Goal: Task Accomplishment & Management: Manage account settings

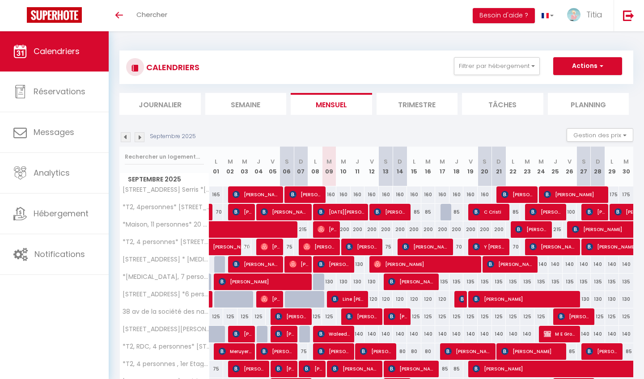
click at [237, 108] on li "Semaine" at bounding box center [245, 104] width 81 height 22
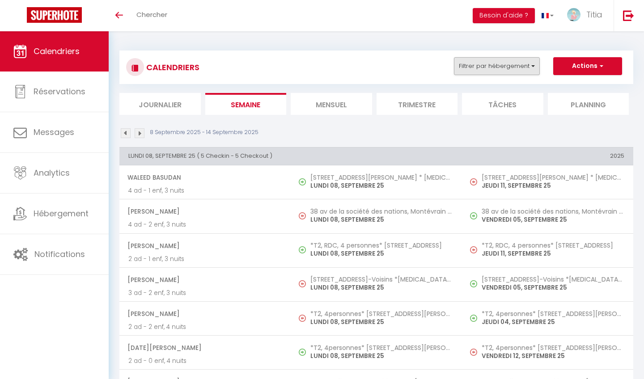
click at [518, 59] on button "Filtrer par hébergement" at bounding box center [497, 66] width 86 height 18
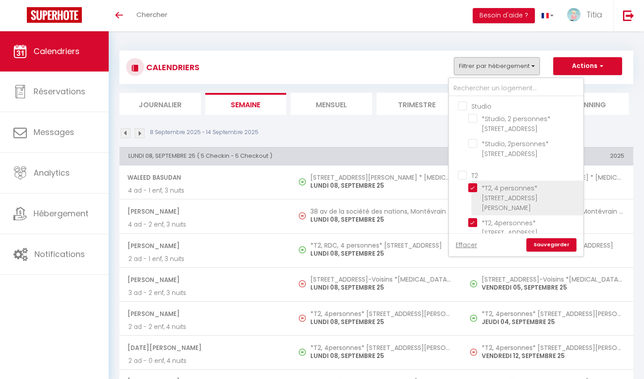
click at [474, 184] on input "*T2, 4 personnes* [STREET_ADDRESS][PERSON_NAME]" at bounding box center [524, 187] width 112 height 9
checkbox input "false"
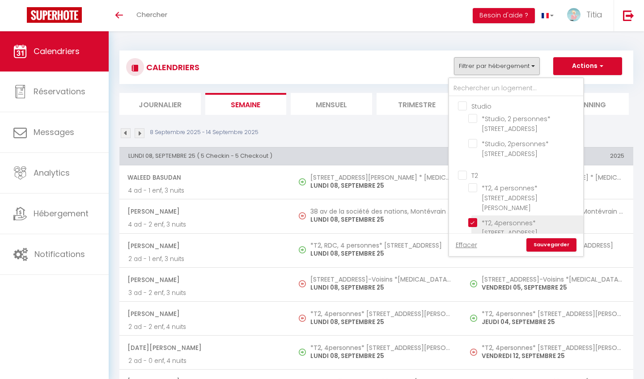
click at [470, 218] on input "*T2, 4personnes* [STREET_ADDRESS][PERSON_NAME][PERSON_NAME]" at bounding box center [524, 222] width 112 height 9
checkbox input "false"
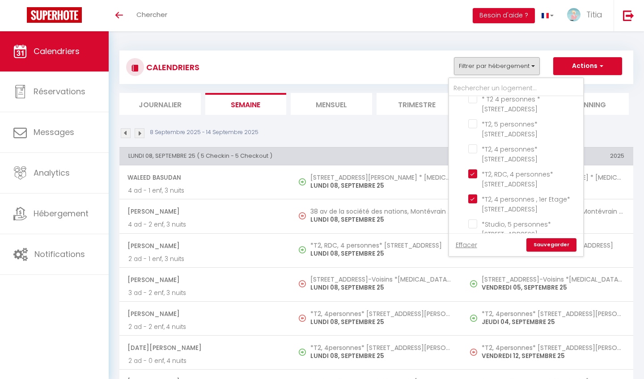
scroll to position [265, 0]
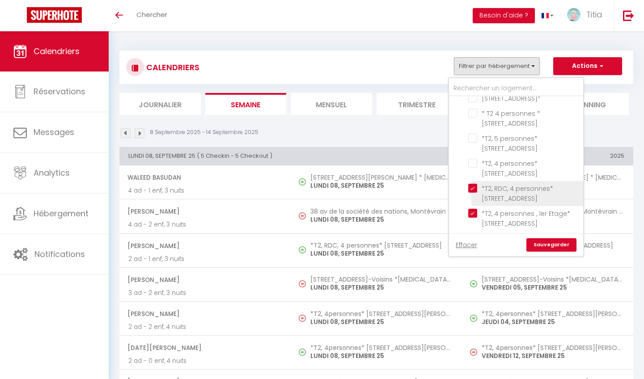
click at [473, 184] on input "*T2, RDC, 4 personnes* [STREET_ADDRESS]" at bounding box center [524, 188] width 112 height 9
checkbox input "false"
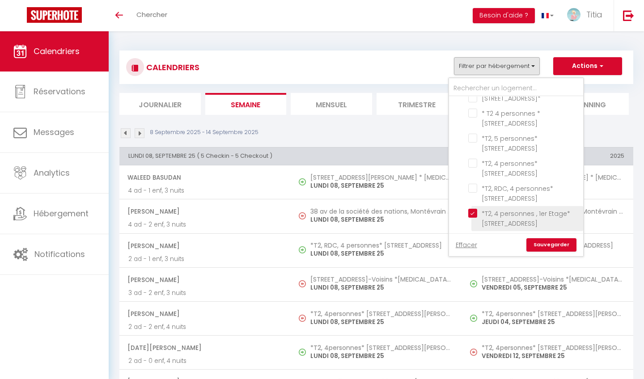
click at [473, 209] on input "*T2, 4 personnes , 1er Etage* [STREET_ADDRESS]" at bounding box center [524, 213] width 112 height 9
checkbox input "false"
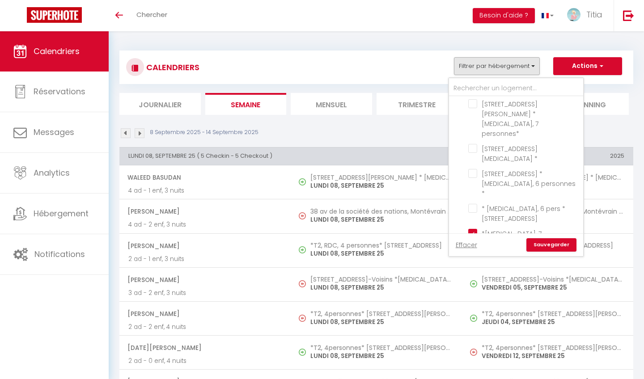
scroll to position [587, 0]
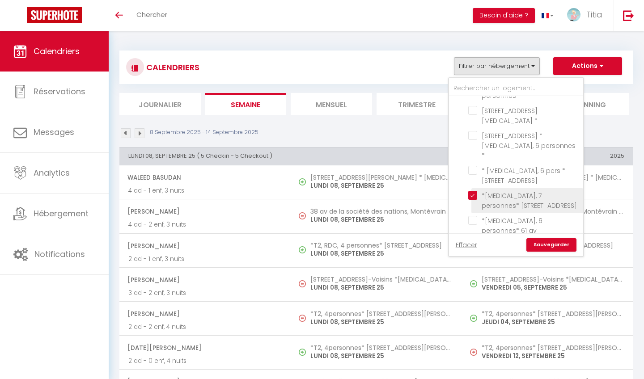
click at [476, 191] on input "*[MEDICAL_DATA], 7 personnes* [STREET_ADDRESS]" at bounding box center [524, 195] width 112 height 9
checkbox input "false"
click at [473, 305] on input "38 av de la société des nations, Montévrain *[MEDICAL_DATA], 6 personnes*" at bounding box center [524, 309] width 112 height 9
checkbox input "false"
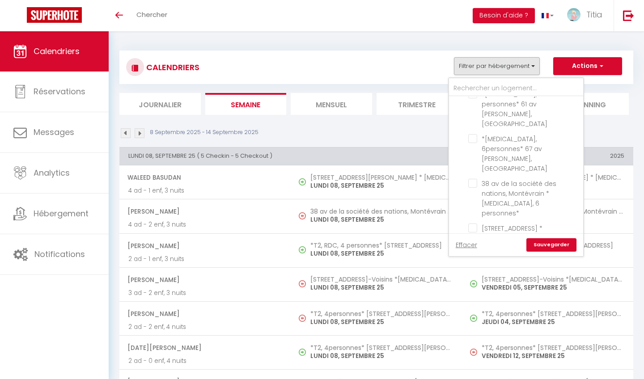
scroll to position [708, 0]
click at [475, 264] on input "[STREET_ADDRESS]-Voisins *[MEDICAL_DATA], 7 personnes*" at bounding box center [524, 268] width 112 height 9
checkbox input "false"
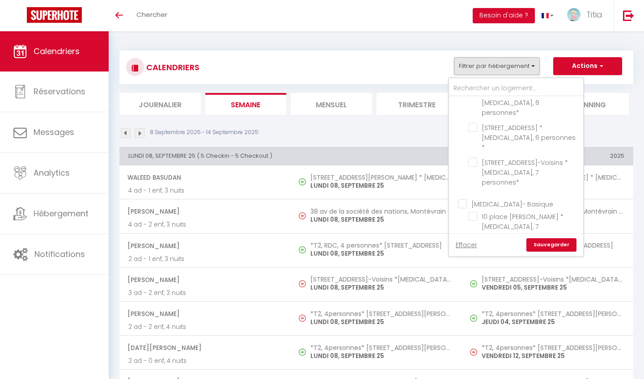
click at [472, 282] on input "[STREET_ADDRESS] Serris *[MEDICAL_DATA], 8 personnes*" at bounding box center [524, 286] width 112 height 9
checkbox input "false"
click at [475, 296] on input "[STREET_ADDRESS] *6 personnes*" at bounding box center [524, 300] width 112 height 9
checkbox input "false"
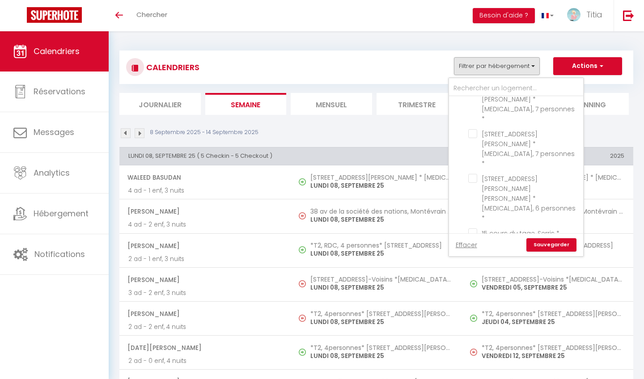
scroll to position [1246, 0]
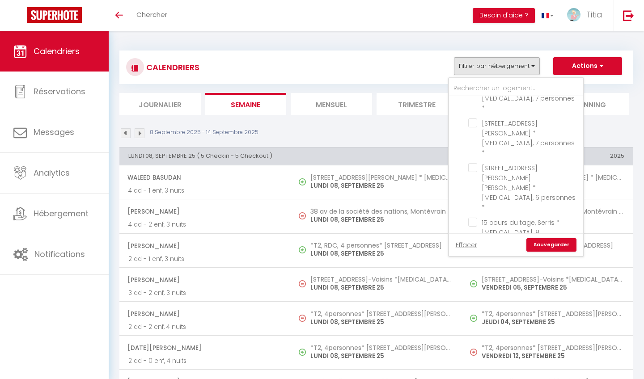
checkbox input "false"
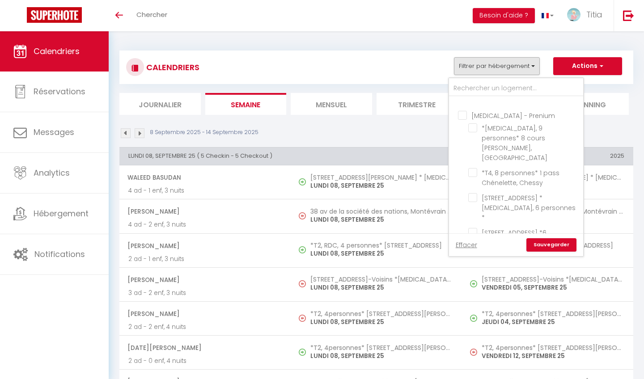
scroll to position [1433, 0]
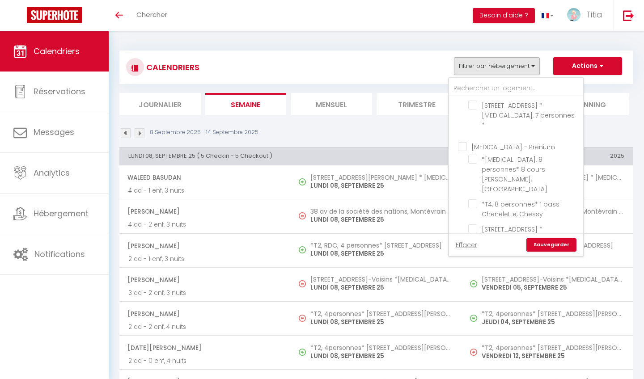
checkbox input "false"
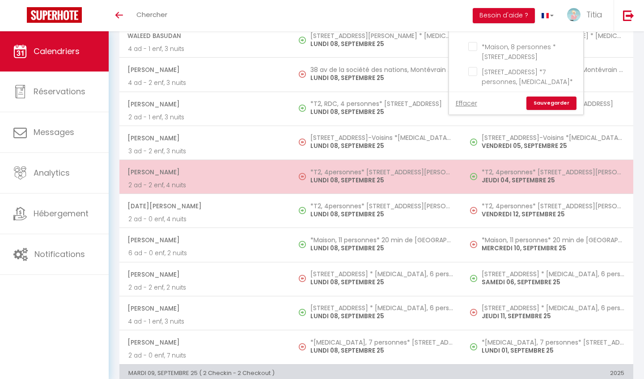
scroll to position [144, 0]
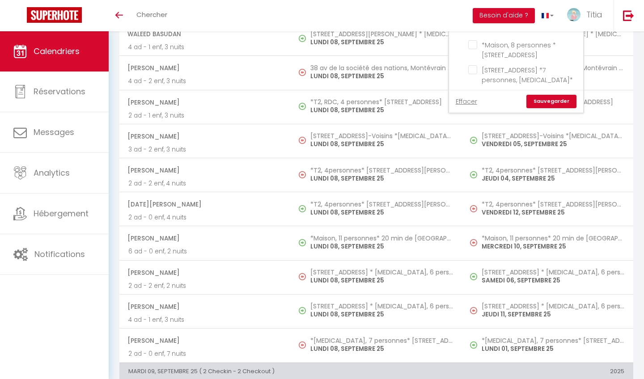
click at [541, 102] on link "Sauvegarder" at bounding box center [551, 101] width 50 height 13
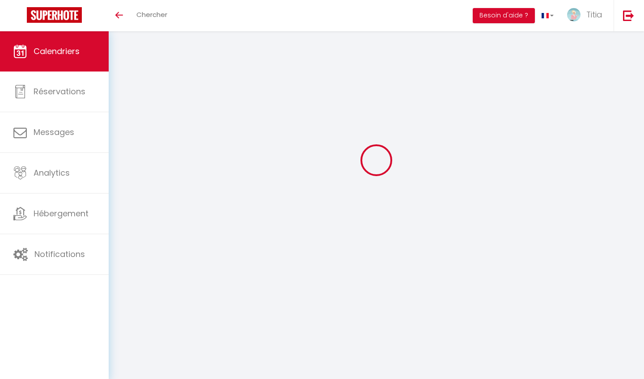
scroll to position [31, 0]
select select
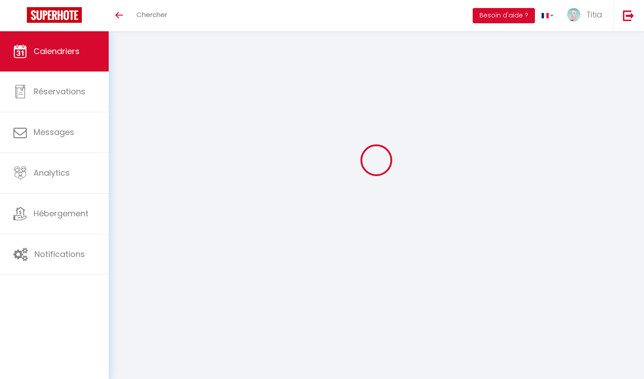
select select
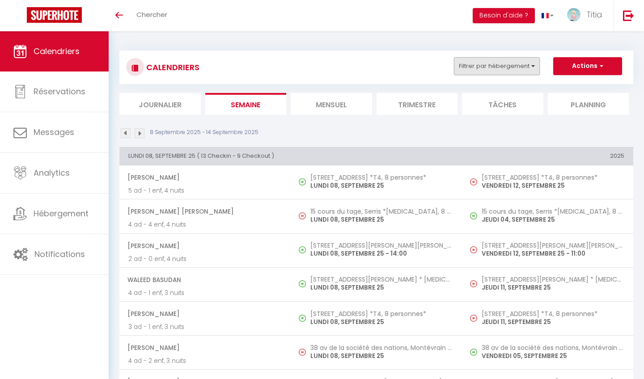
scroll to position [0, 0]
click at [510, 65] on button "Filtrer par hébergement" at bounding box center [497, 66] width 86 height 18
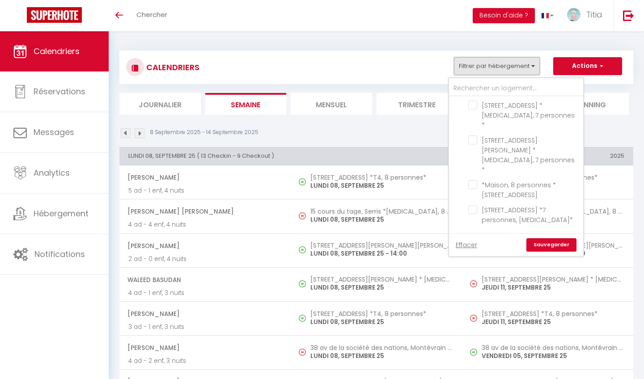
scroll to position [1638, 0]
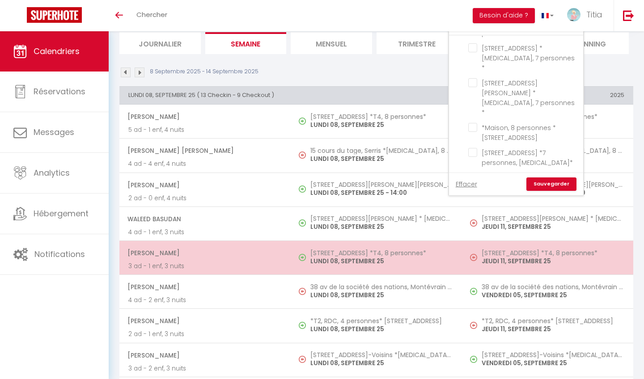
click at [380, 269] on td "[STREET_ADDRESS] *T4, 8 personnes* LUNDI 08, SEPTEMBRE 25" at bounding box center [376, 258] width 171 height 34
select select "OK"
select select "0"
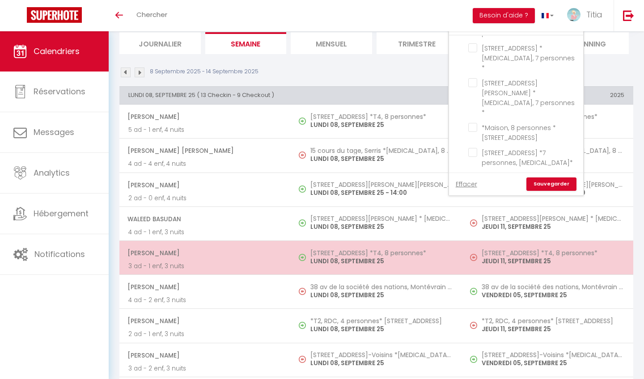
select select "1"
select select
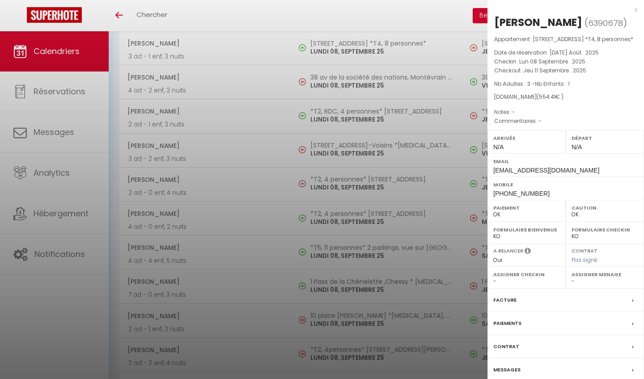
select select "13858"
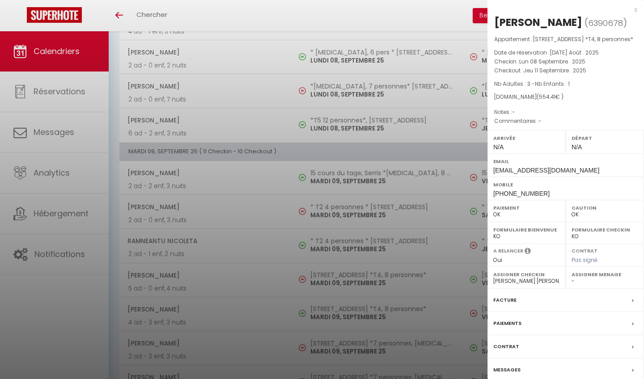
scroll to position [787, 0]
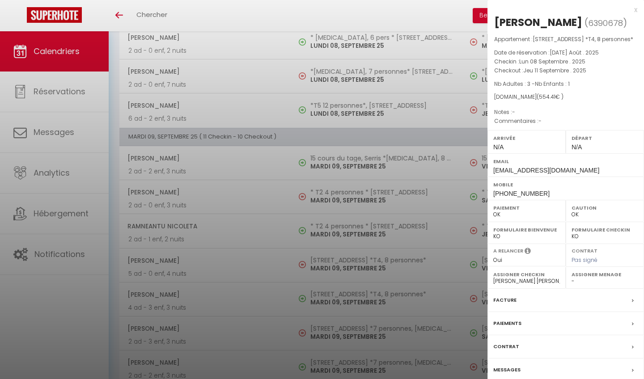
click at [373, 202] on div at bounding box center [322, 189] width 644 height 379
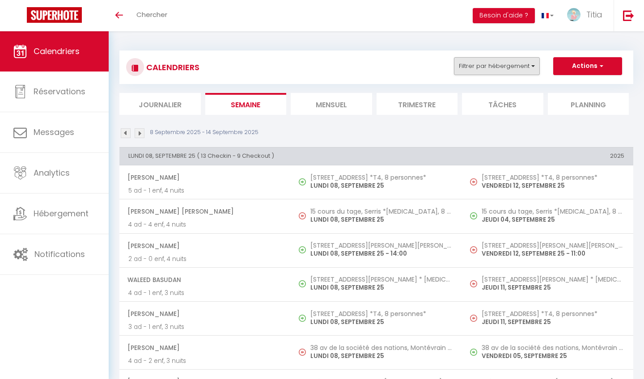
scroll to position [0, 0]
click at [484, 68] on button "Filtrer par hébergement" at bounding box center [497, 66] width 86 height 18
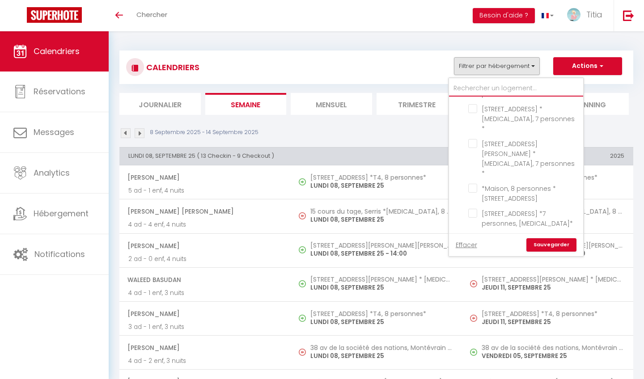
click at [480, 86] on input "text" at bounding box center [516, 88] width 134 height 16
type input "n"
checkbox input "false"
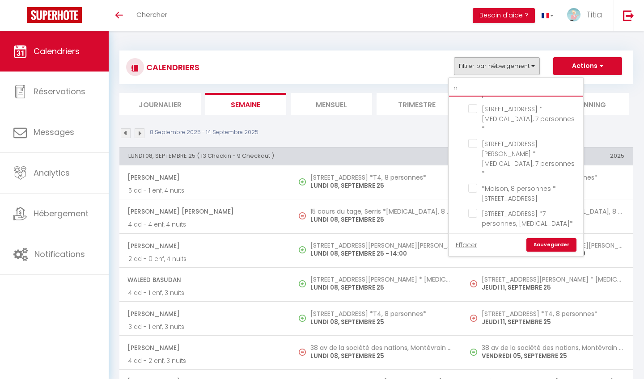
checkbox input "false"
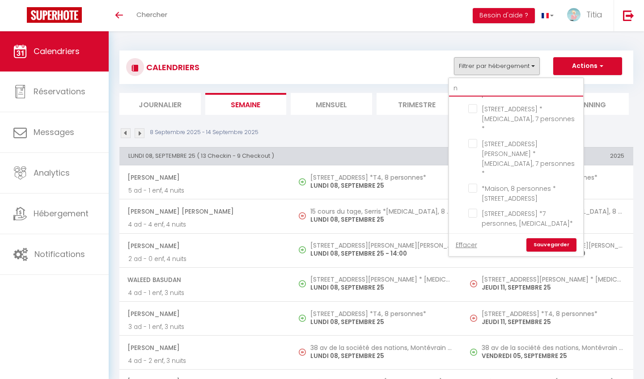
checkbox input "false"
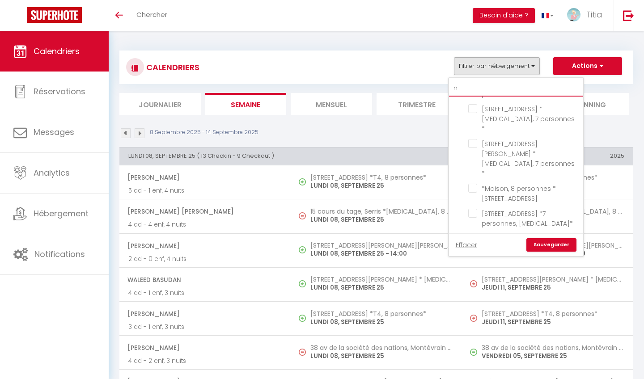
checkbox input "false"
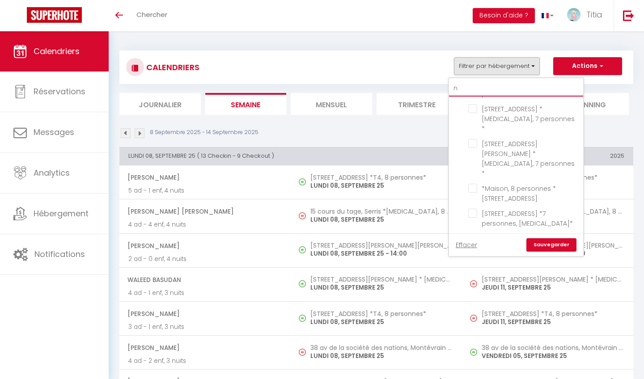
checkbox input "false"
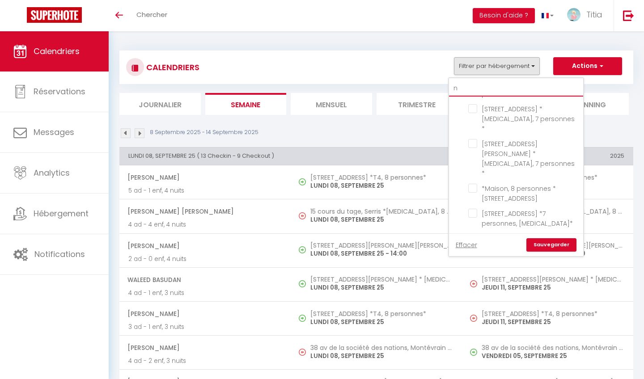
checkbox input "false"
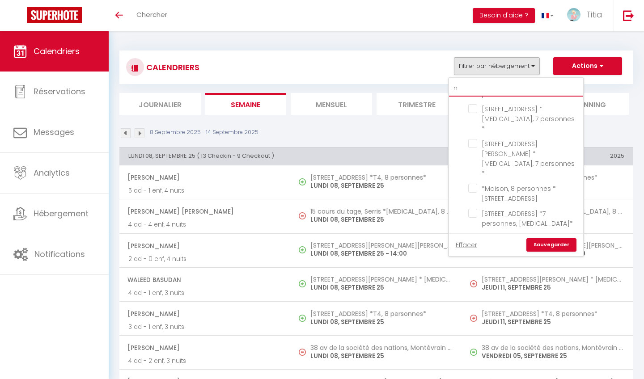
checkbox input "false"
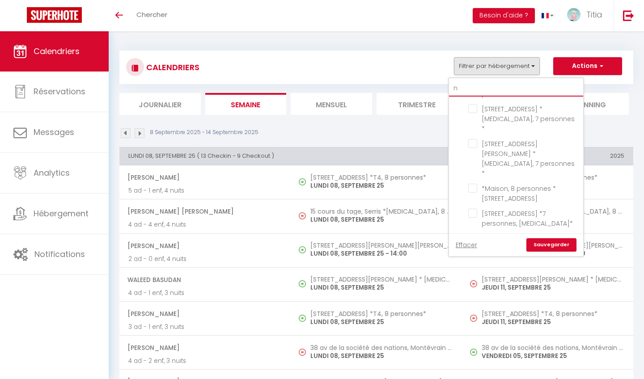
checkbox input "false"
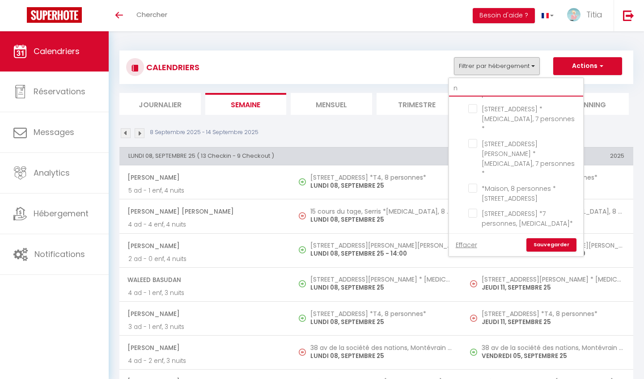
checkbox input "false"
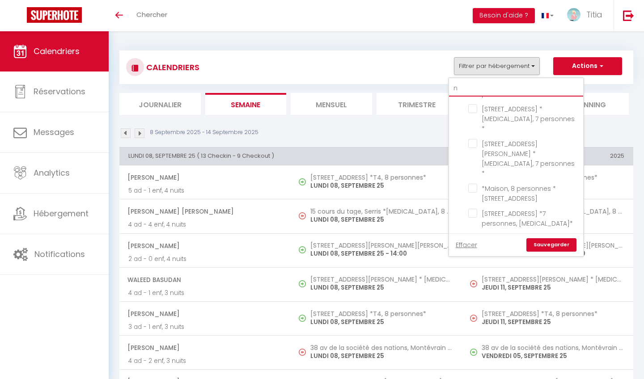
checkbox input "false"
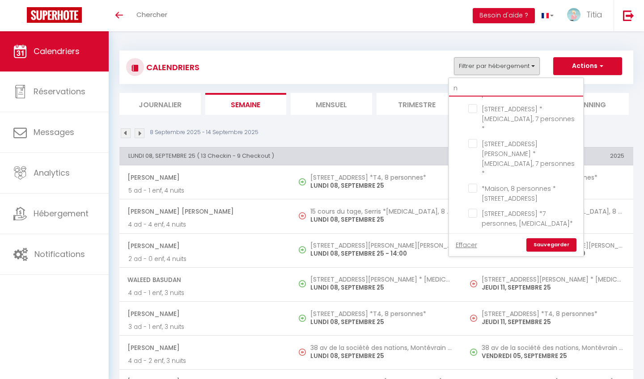
checkbox input "false"
type input "na"
checkbox input "false"
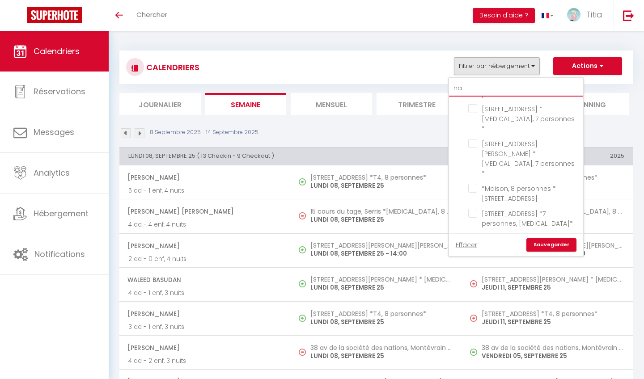
checkbox input "false"
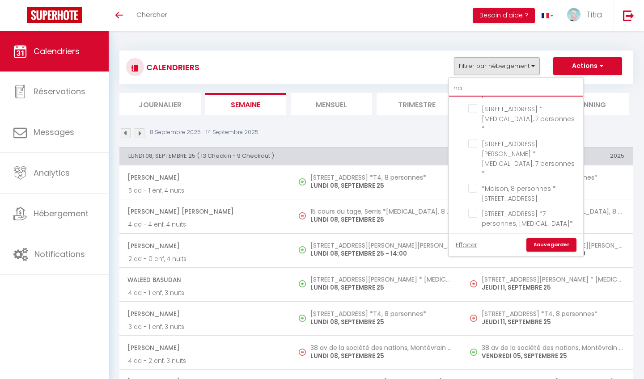
checkbox input "false"
type input "nav"
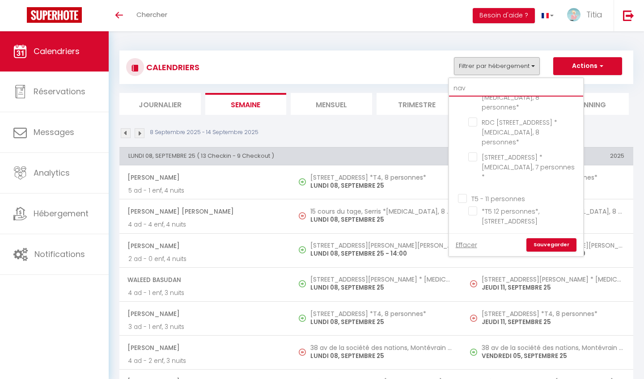
checkbox input "false"
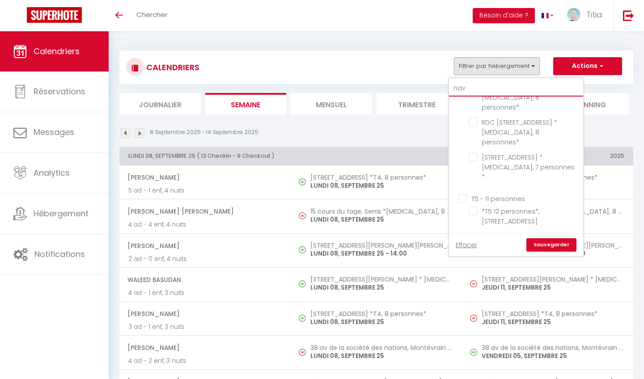
checkbox input "false"
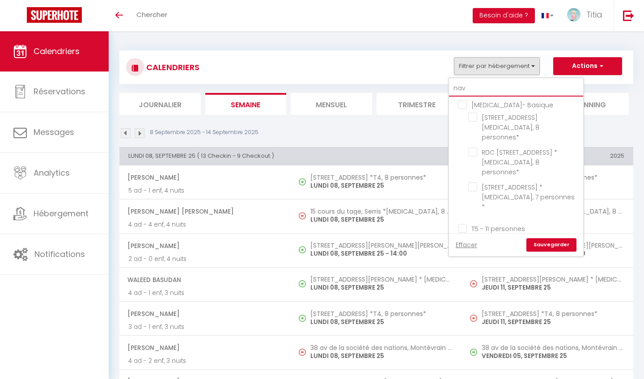
type input "nava"
checkbox input "false"
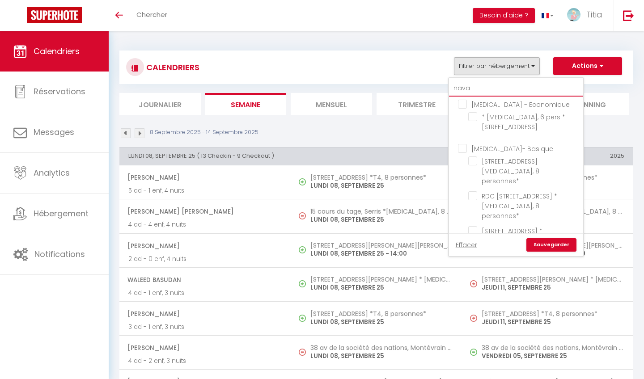
type input "navar"
checkbox input "false"
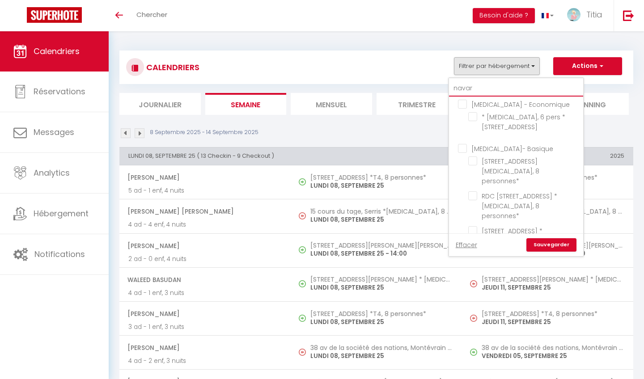
checkbox input "false"
type input "navarr"
checkbox input "false"
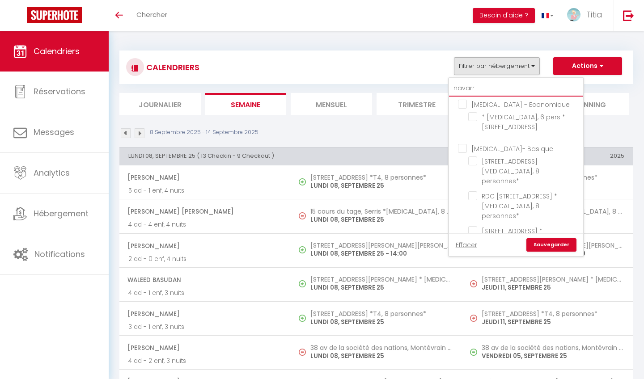
checkbox input "false"
type input "Navarre"
checkbox input "false"
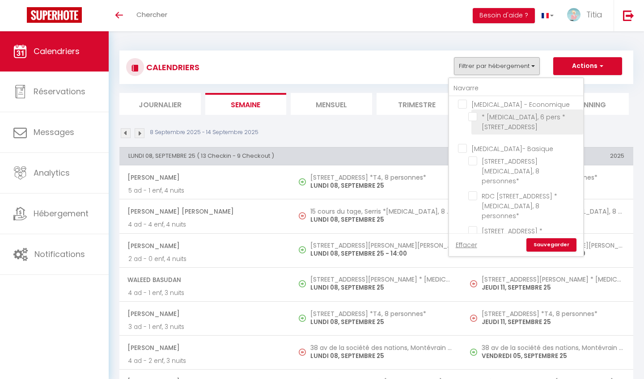
checkbox input "false"
drag, startPoint x: 480, startPoint y: 103, endPoint x: 473, endPoint y: 113, distance: 12.2
click at [473, 113] on input "* [MEDICAL_DATA], 6 pers * [STREET_ADDRESS]" at bounding box center [524, 116] width 112 height 9
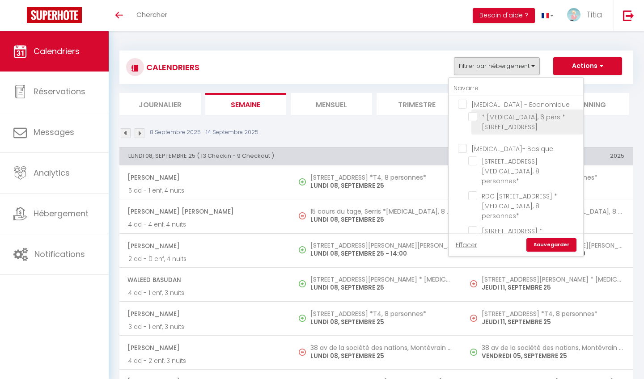
checkbox input "true"
checkbox input "false"
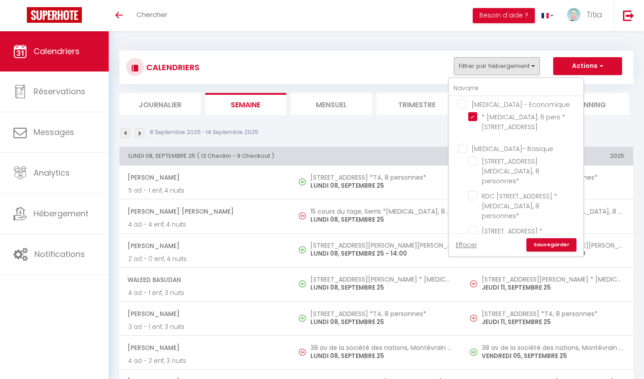
click at [565, 241] on link "Sauvegarder" at bounding box center [551, 244] width 50 height 13
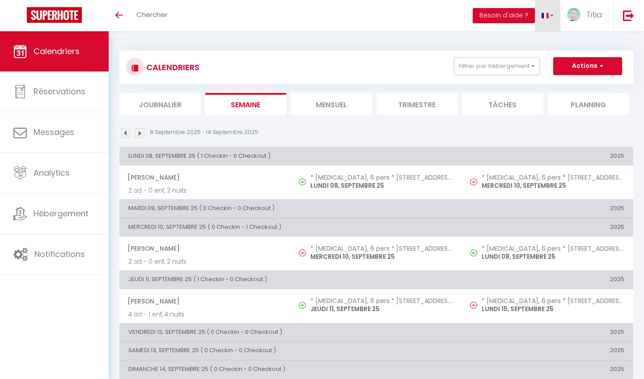
scroll to position [0, 0]
click at [528, 63] on button "Filtrer par hébergement" at bounding box center [497, 66] width 86 height 18
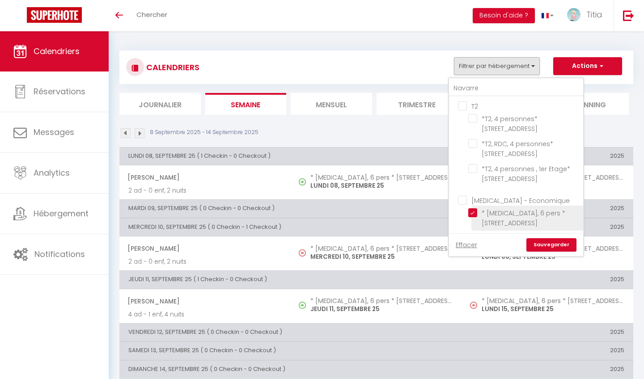
click at [476, 211] on input "* [MEDICAL_DATA], 6 pers * [STREET_ADDRESS]" at bounding box center [524, 212] width 112 height 9
checkbox input "false"
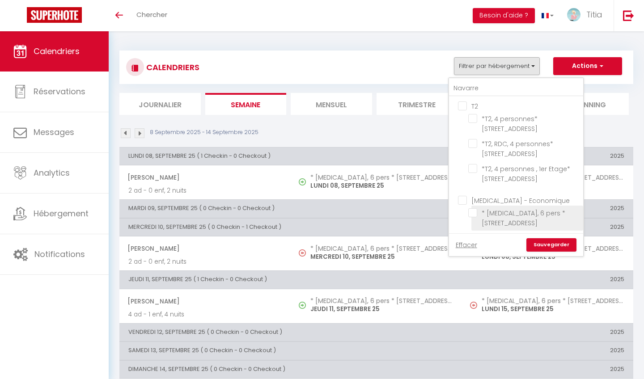
checkbox input "false"
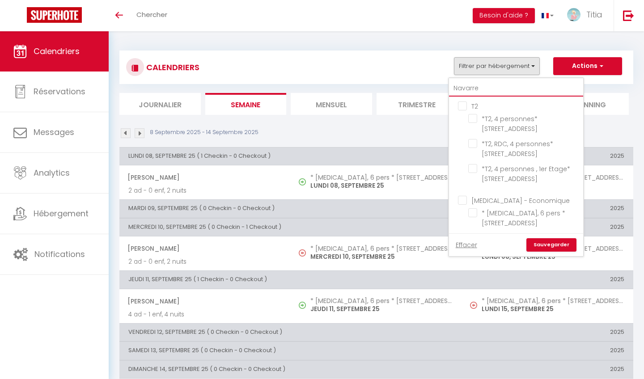
click at [482, 84] on input "Navarre" at bounding box center [516, 88] width 134 height 16
type input "Navarr"
checkbox input "false"
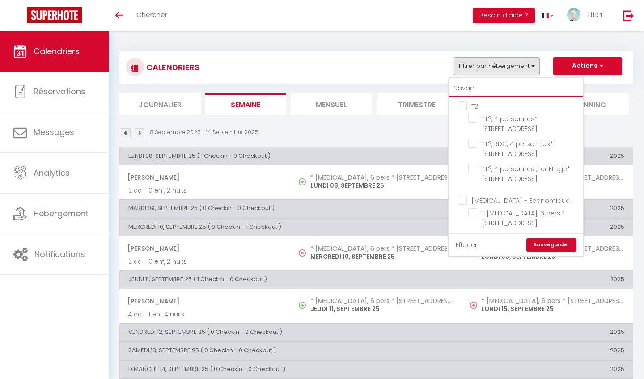
checkbox input "false"
type input "[PERSON_NAME]"
checkbox input "false"
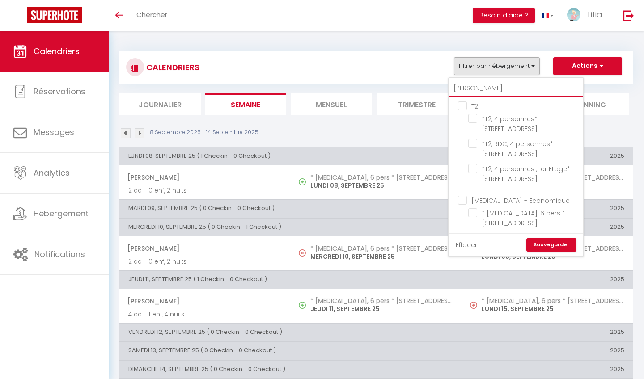
checkbox input "false"
type input "[PERSON_NAME]"
checkbox input "false"
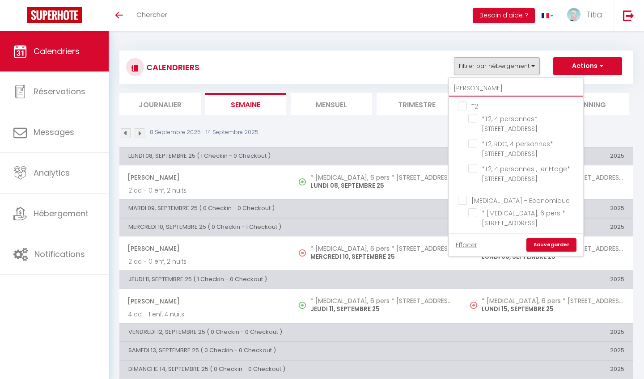
checkbox input "false"
type input "Nav"
checkbox input "false"
type input "Na"
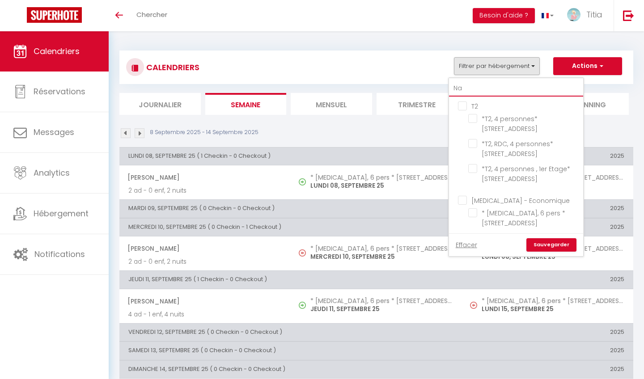
checkbox input "false"
type input "N"
checkbox input "false"
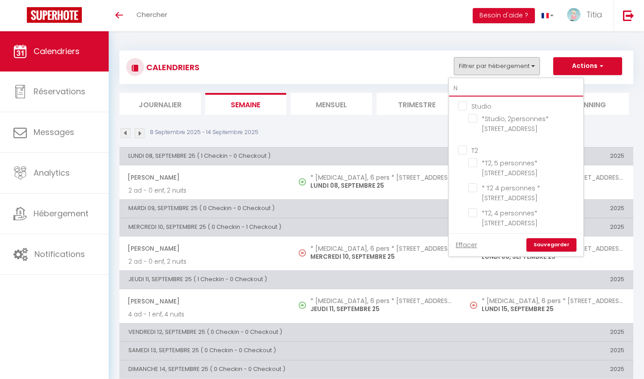
checkbox input "false"
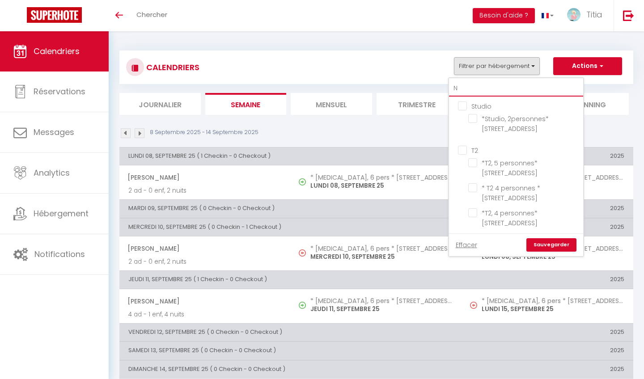
checkbox input "false"
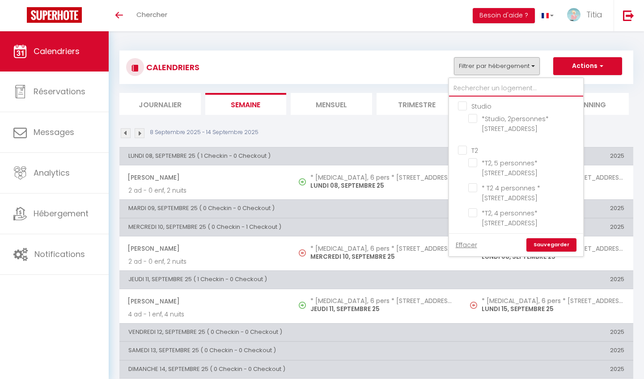
checkbox input "false"
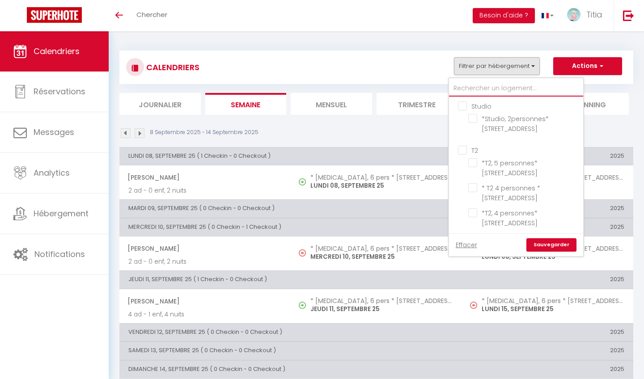
checkbox input "false"
type input "è"
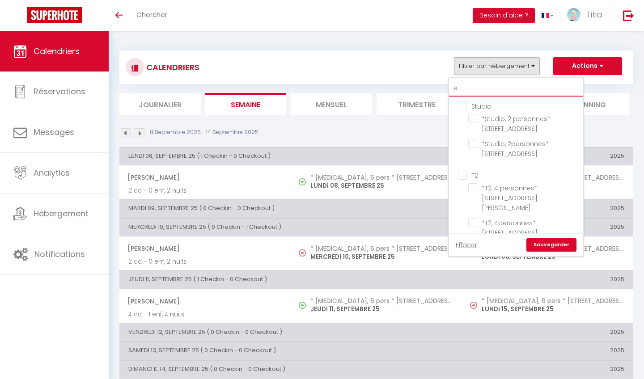
checkbox input "false"
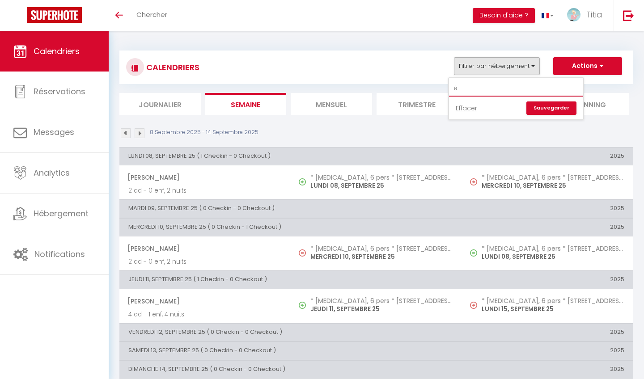
type input "è"
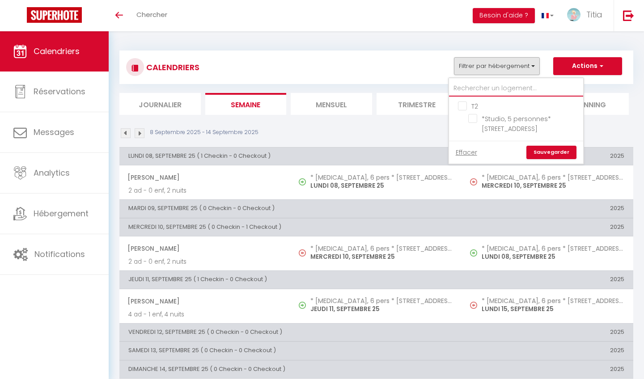
checkbox input "false"
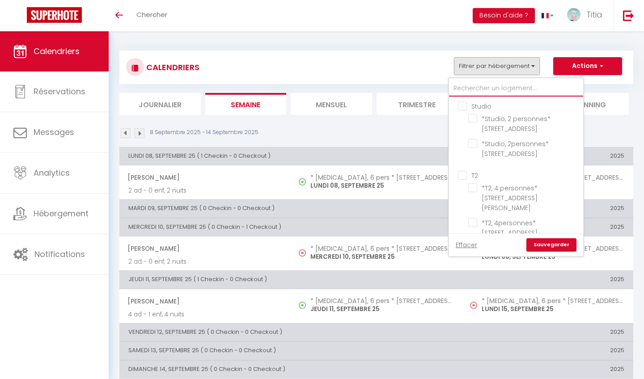
type input "7"
checkbox input "false"
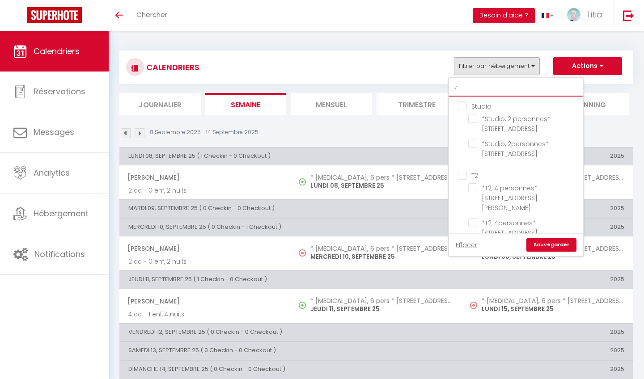
checkbox input "false"
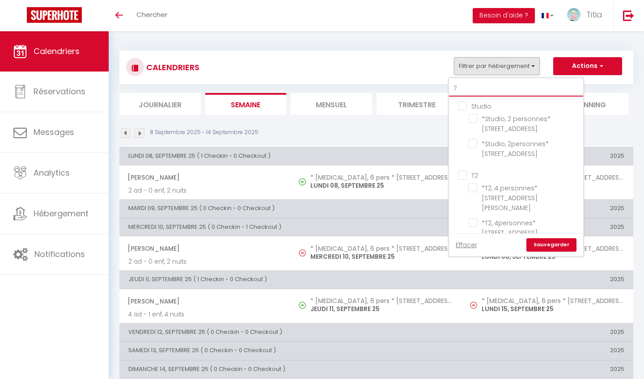
checkbox input "false"
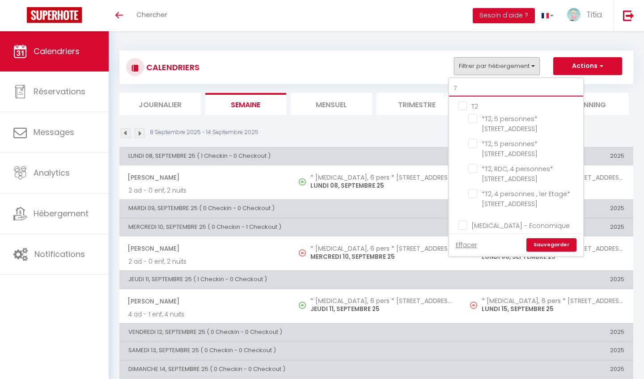
type input "7"
checkbox input "false"
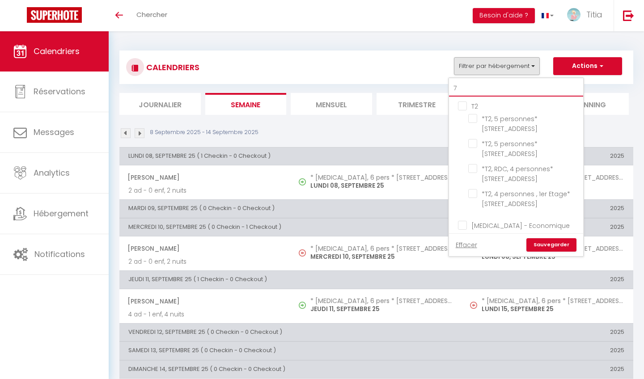
checkbox input "false"
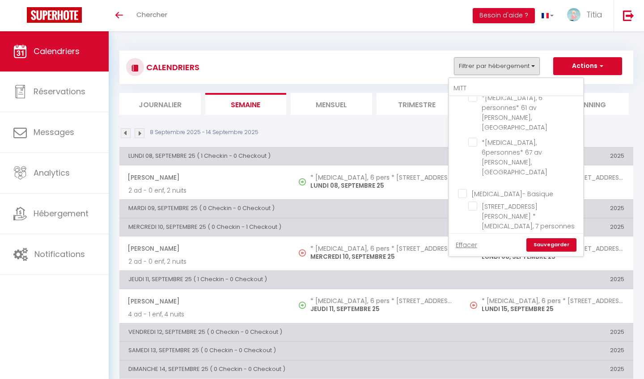
click at [476, 246] on input "[STREET_ADDRESS][PERSON_NAME] * [MEDICAL_DATA], 7 personnes *" at bounding box center [524, 250] width 112 height 9
click at [545, 244] on link "Sauvegarder" at bounding box center [551, 244] width 50 height 13
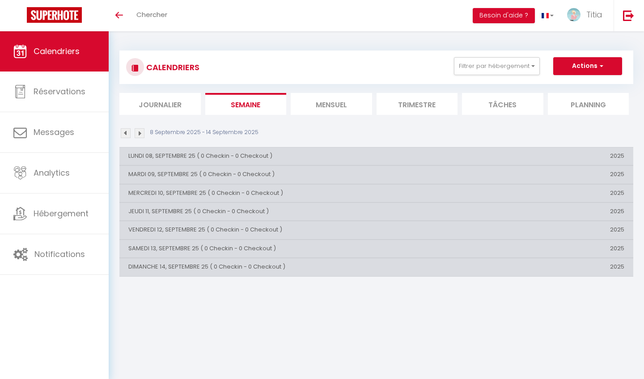
click at [490, 77] on div "CALENDRIERS Filtrer par hébergement MITT [MEDICAL_DATA] - Economique *[MEDICAL_…" at bounding box center [376, 68] width 514 height 34
click at [488, 67] on button "Filtrer par hébergement" at bounding box center [497, 66] width 86 height 18
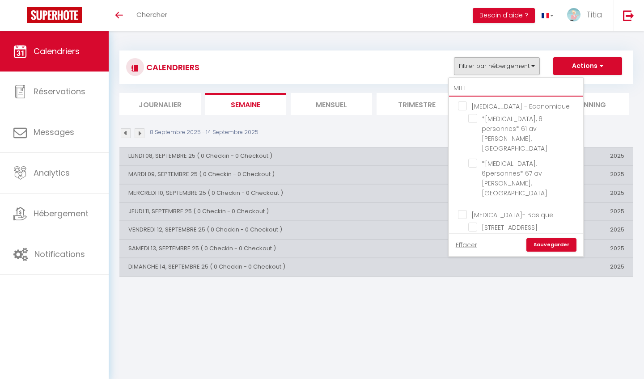
click at [479, 93] on input "MITT" at bounding box center [516, 88] width 134 height 16
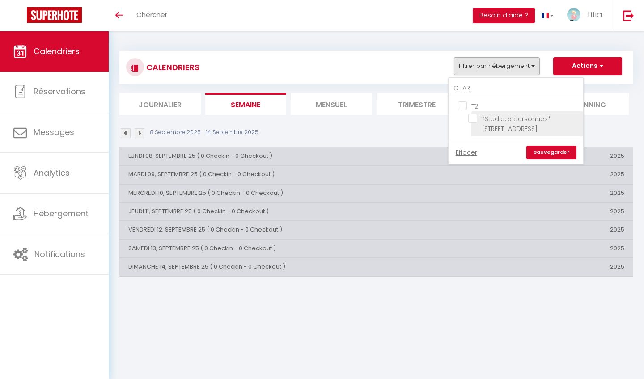
click at [469, 120] on input "*Studio, 5 personnes* [STREET_ADDRESS]" at bounding box center [524, 118] width 112 height 9
click at [542, 159] on link "Sauvegarder" at bounding box center [551, 152] width 50 height 13
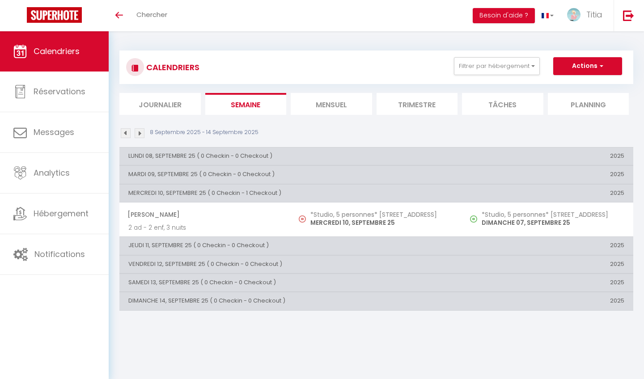
click at [140, 130] on img at bounding box center [140, 133] width 10 height 10
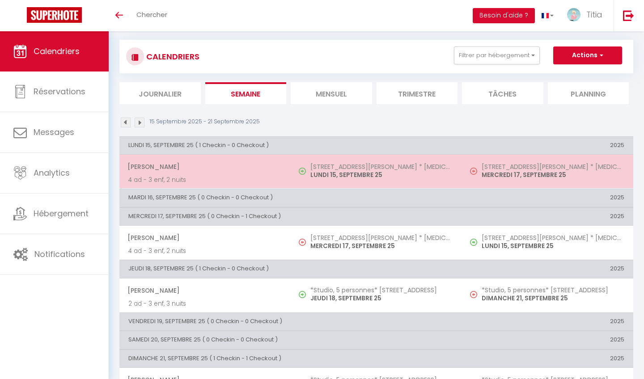
scroll to position [13, 0]
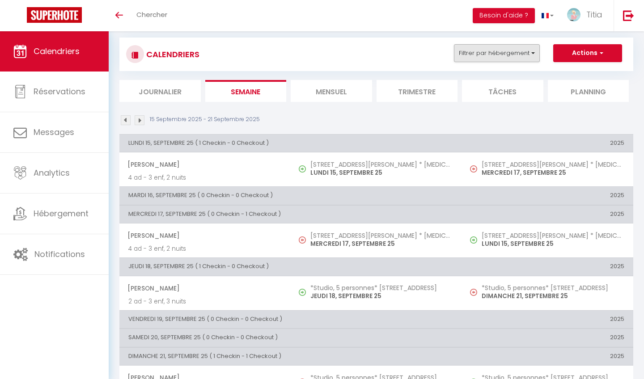
click at [491, 58] on button "Filtrer par hébergement" at bounding box center [497, 53] width 86 height 18
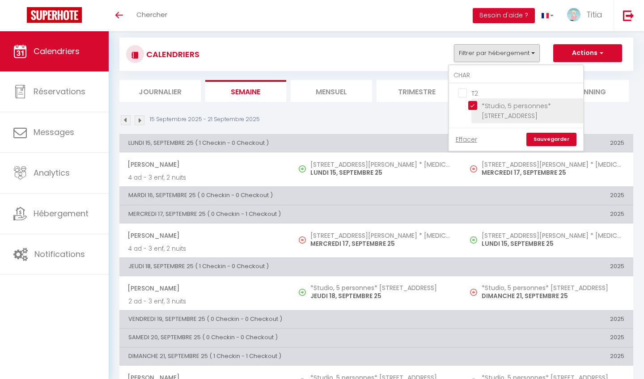
click at [473, 101] on input "*Studio, 5 personnes* [STREET_ADDRESS]" at bounding box center [524, 105] width 112 height 9
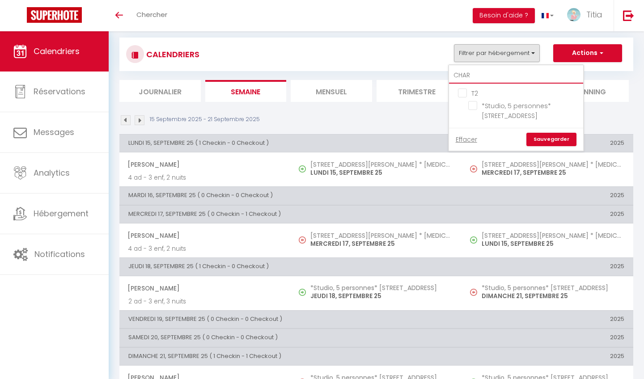
click at [477, 76] on input "CHAR" at bounding box center [516, 76] width 134 height 16
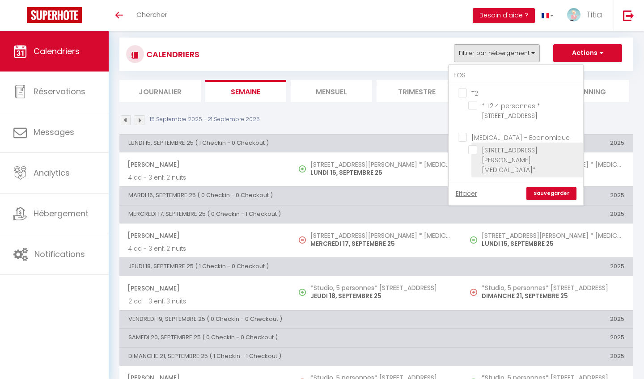
click at [474, 150] on input "[STREET_ADDRESS][PERSON_NAME][MEDICAL_DATA]*" at bounding box center [524, 149] width 112 height 9
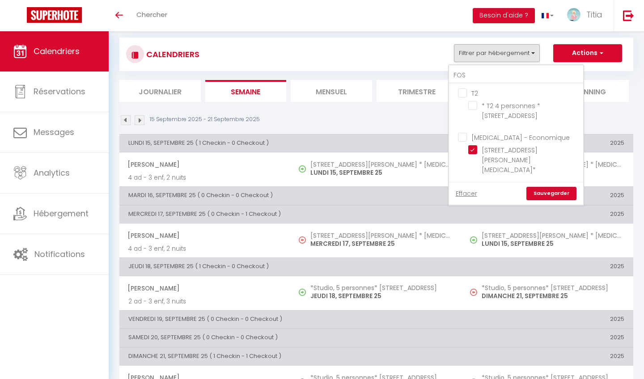
click at [542, 187] on link "Sauvegarder" at bounding box center [551, 193] width 50 height 13
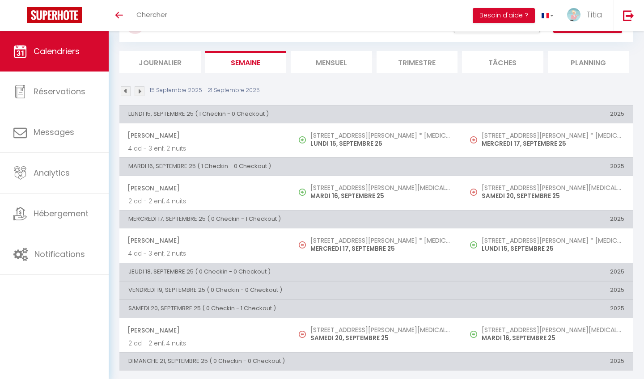
scroll to position [42, 0]
click at [128, 94] on img at bounding box center [126, 92] width 10 height 10
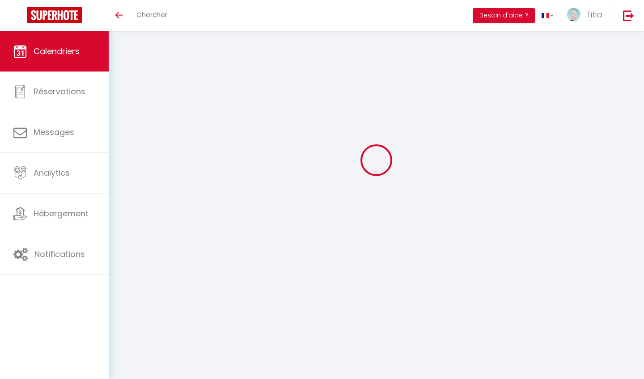
scroll to position [31, 0]
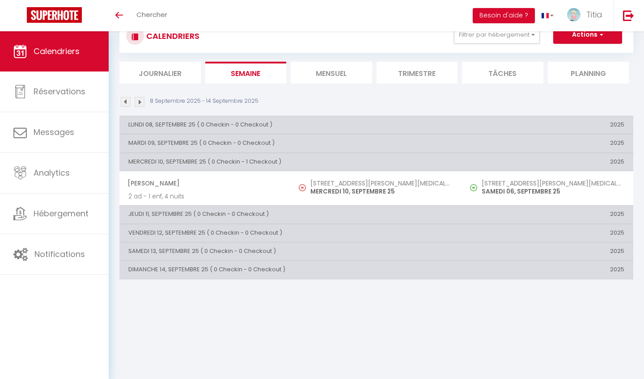
click at [139, 102] on img at bounding box center [140, 102] width 10 height 10
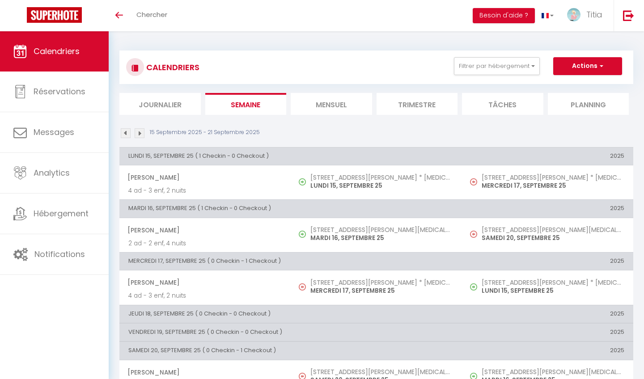
scroll to position [0, 0]
click at [484, 64] on button "Filtrer par hébergement" at bounding box center [497, 66] width 86 height 18
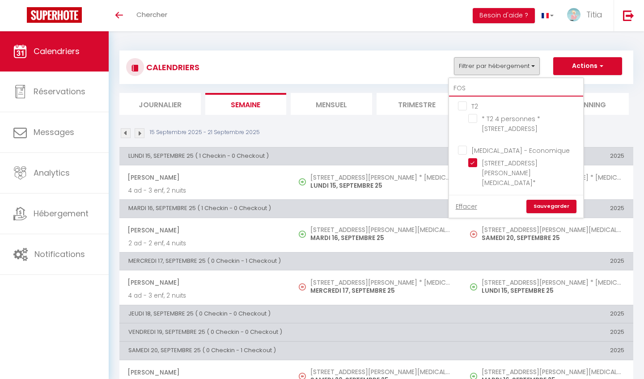
click at [479, 92] on input "FOS" at bounding box center [516, 88] width 134 height 16
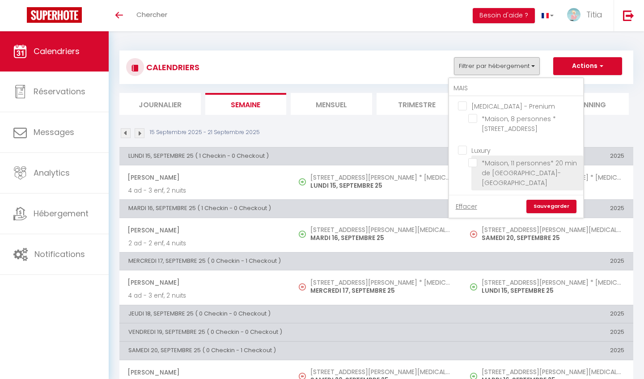
click at [470, 162] on input "*Maison, 11 personnes* 20 min de [GEOGRAPHIC_DATA]-[GEOGRAPHIC_DATA]" at bounding box center [524, 162] width 112 height 9
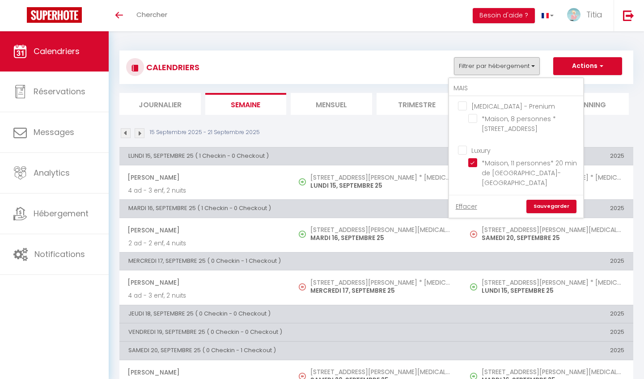
click at [541, 200] on link "Sauvegarder" at bounding box center [551, 206] width 50 height 13
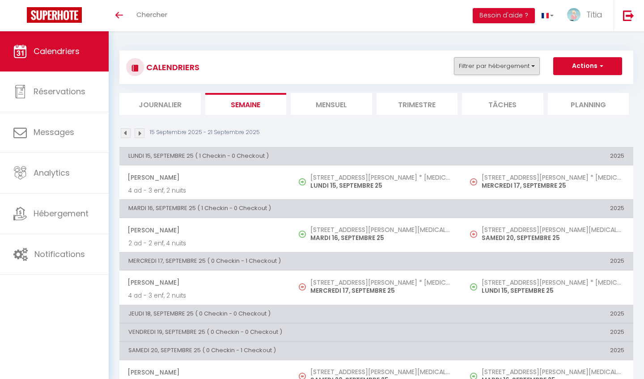
click at [496, 68] on button "Filtrer par hébergement" at bounding box center [497, 66] width 86 height 18
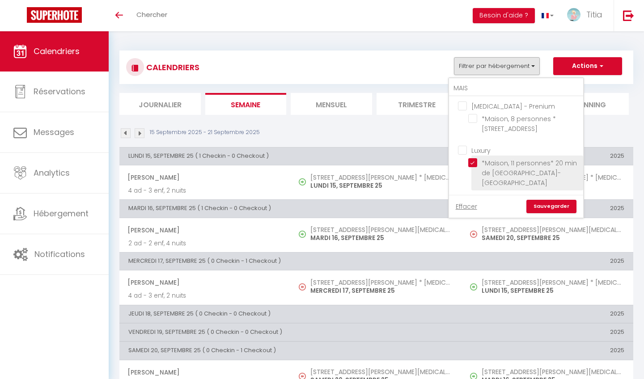
click at [477, 161] on input "*Maison, 11 personnes* 20 min de [GEOGRAPHIC_DATA]-[GEOGRAPHIC_DATA]" at bounding box center [524, 162] width 112 height 9
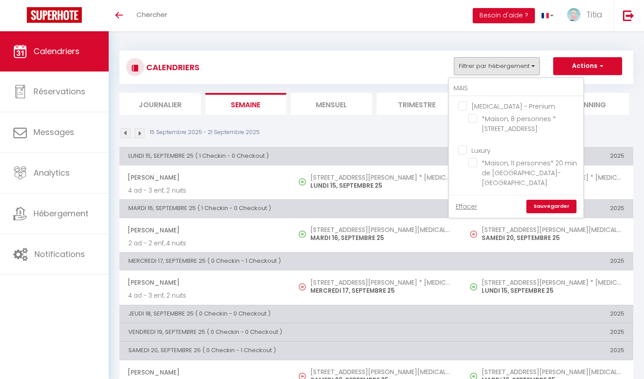
scroll to position [0, 0]
click at [489, 89] on input "MAIS" at bounding box center [516, 88] width 134 height 16
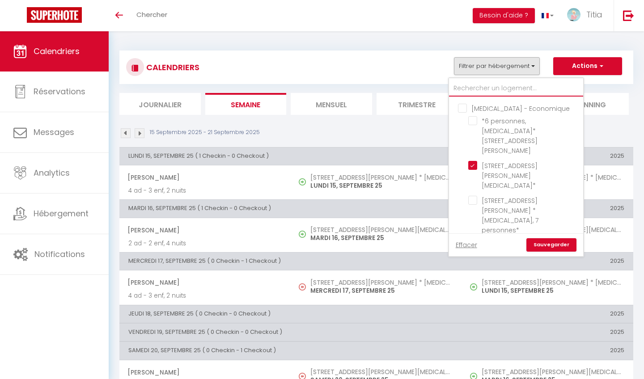
scroll to position [451, 0]
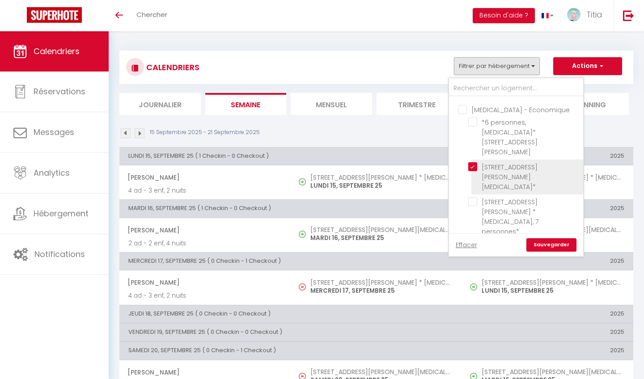
click at [472, 162] on input "[STREET_ADDRESS][PERSON_NAME][MEDICAL_DATA]*" at bounding box center [524, 166] width 112 height 9
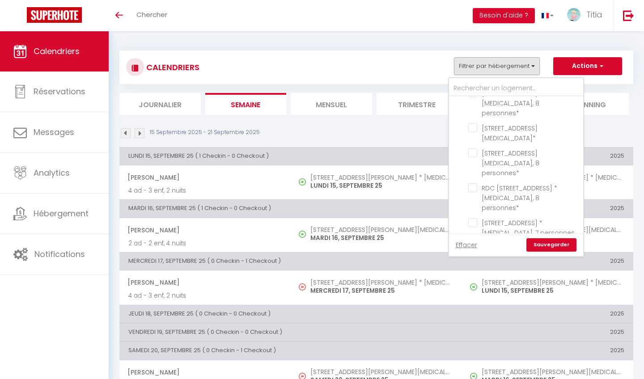
scroll to position [1010, 0]
click at [472, 355] on input "[STREET_ADDRESS][PERSON_NAME] * [MEDICAL_DATA], 7 personnes *" at bounding box center [524, 359] width 112 height 9
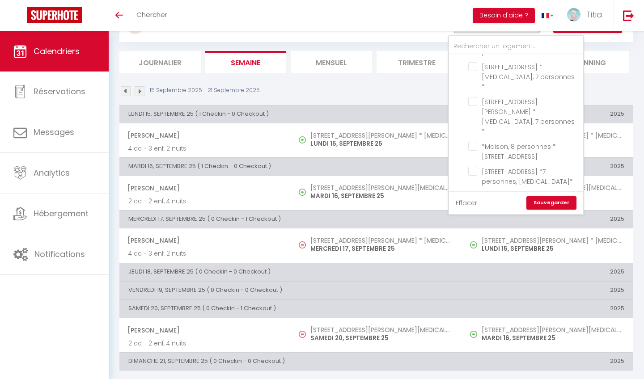
scroll to position [42, 0]
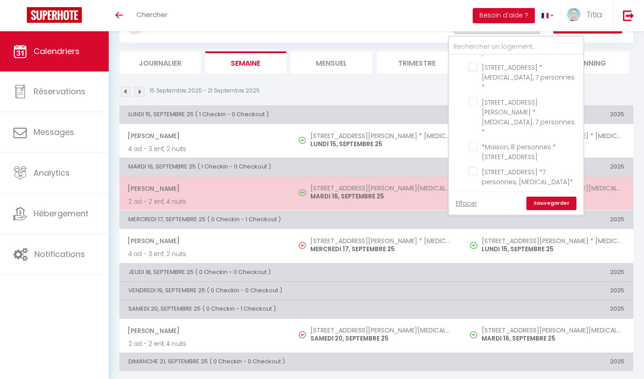
click at [358, 192] on p "MARDI 16, SEPTEMBRE 25" at bounding box center [381, 196] width 143 height 9
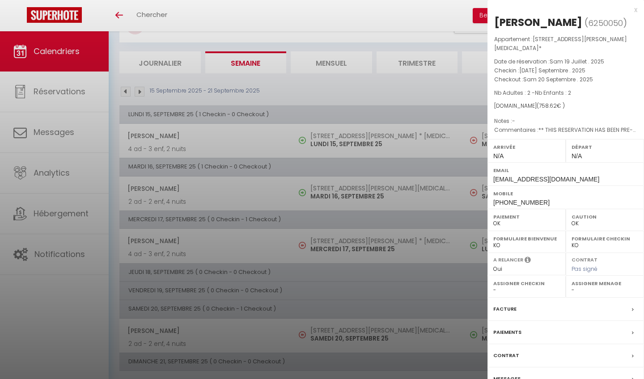
click at [364, 84] on div at bounding box center [322, 189] width 644 height 379
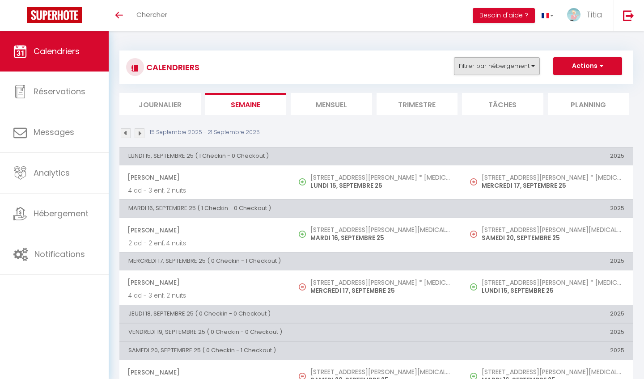
scroll to position [0, 0]
click at [501, 73] on button "Filtrer par hébergement" at bounding box center [497, 66] width 86 height 18
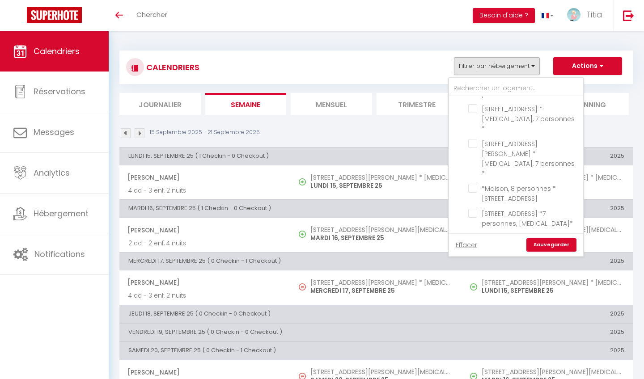
click at [557, 240] on link "Sauvegarder" at bounding box center [551, 244] width 50 height 13
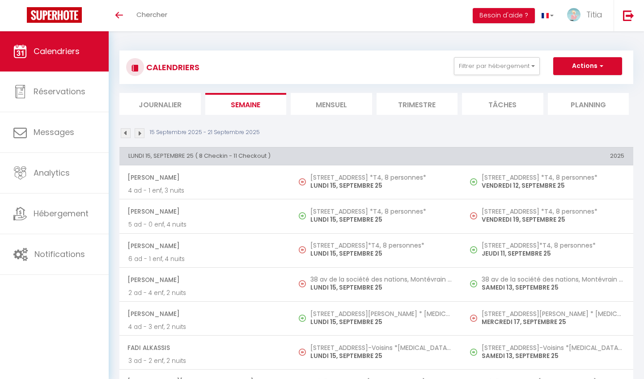
click at [124, 133] on img at bounding box center [126, 133] width 10 height 10
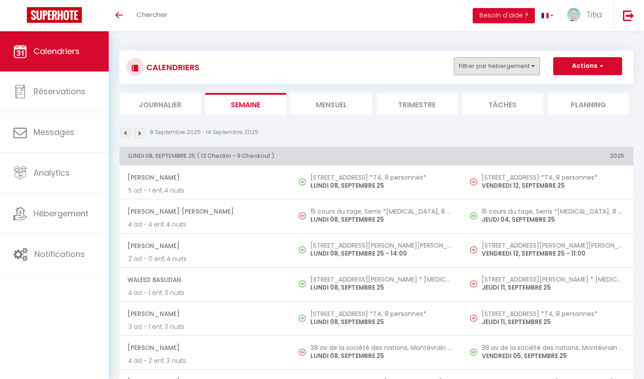
click at [512, 71] on button "Filtrer par hébergement" at bounding box center [497, 66] width 86 height 18
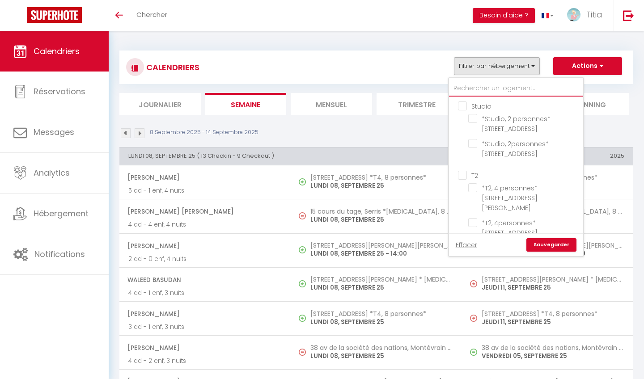
click at [501, 87] on input "text" at bounding box center [516, 88] width 134 height 16
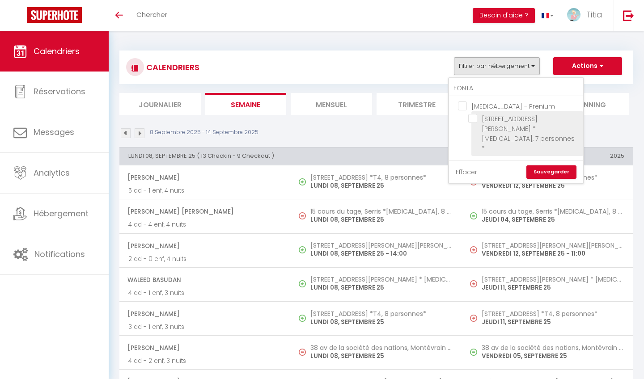
click at [473, 118] on input "[STREET_ADDRESS][PERSON_NAME] * [MEDICAL_DATA], 7 personnes *" at bounding box center [524, 118] width 112 height 9
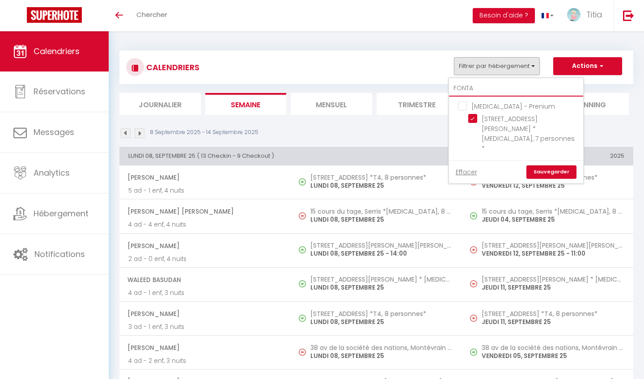
click at [480, 89] on input "FONTA" at bounding box center [516, 88] width 134 height 16
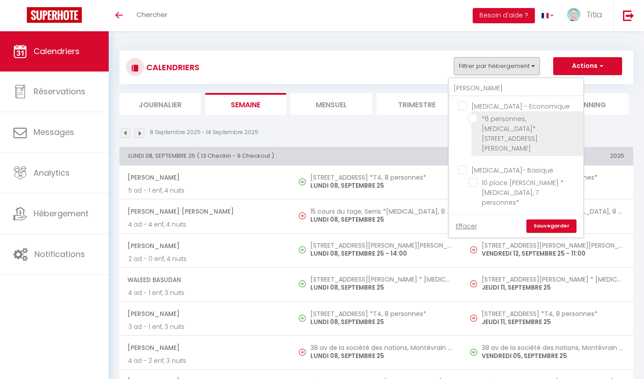
drag, startPoint x: 474, startPoint y: 160, endPoint x: 474, endPoint y: 118, distance: 42.5
click at [474, 118] on div "[MEDICAL_DATA] - Economique *6 personnes, [MEDICAL_DATA]* 10 Place [PERSON_NAME…" at bounding box center [516, 156] width 134 height 118
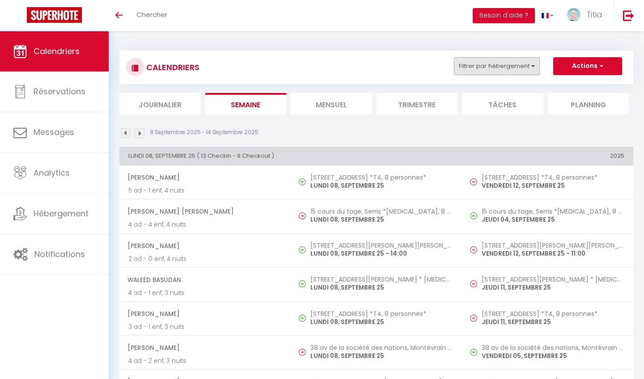
click at [477, 67] on button "Filtrer par hébergement" at bounding box center [497, 66] width 86 height 18
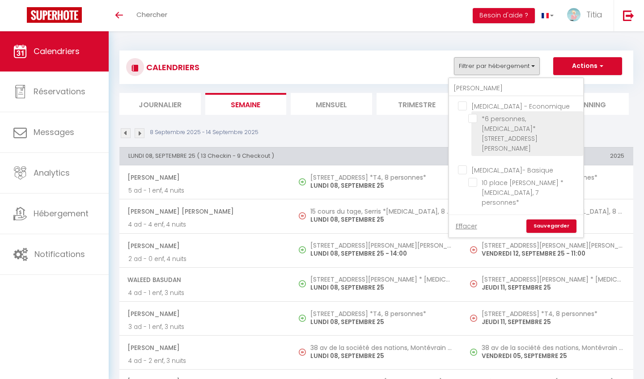
click at [472, 118] on input "*6 personnes, [MEDICAL_DATA]* [STREET_ADDRESS][PERSON_NAME]" at bounding box center [524, 118] width 112 height 9
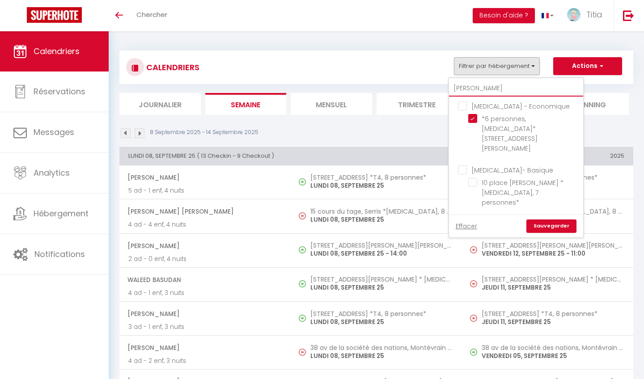
click at [477, 83] on input "[PERSON_NAME]" at bounding box center [516, 88] width 134 height 16
click at [474, 88] on input "[PERSON_NAME]" at bounding box center [516, 88] width 134 height 16
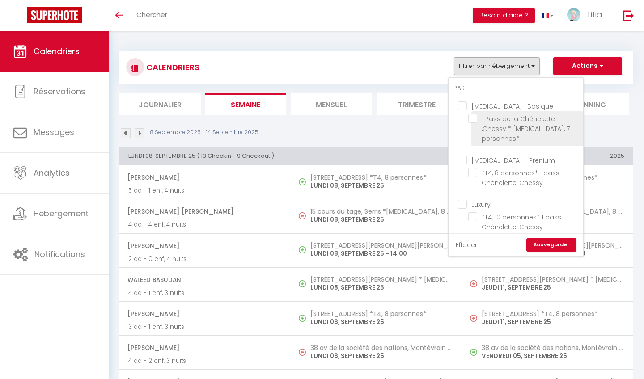
click at [472, 119] on input "1 Pass de la Chénelette ,Chessy * [MEDICAL_DATA], 7 personnes*" at bounding box center [524, 118] width 112 height 9
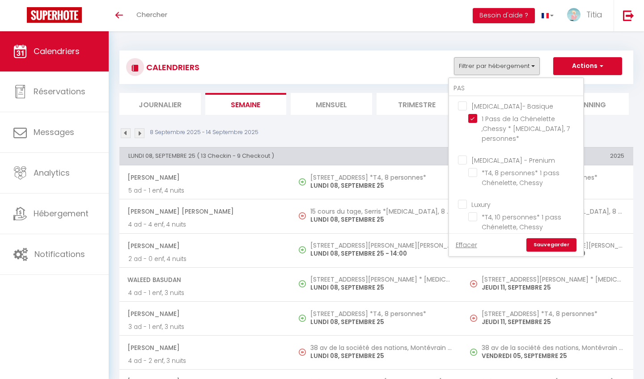
click at [551, 239] on link "Sauvegarder" at bounding box center [551, 244] width 50 height 13
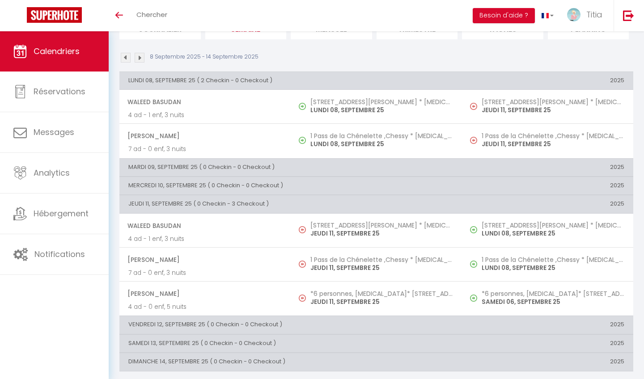
scroll to position [75, 0]
click at [141, 56] on img at bounding box center [140, 58] width 10 height 10
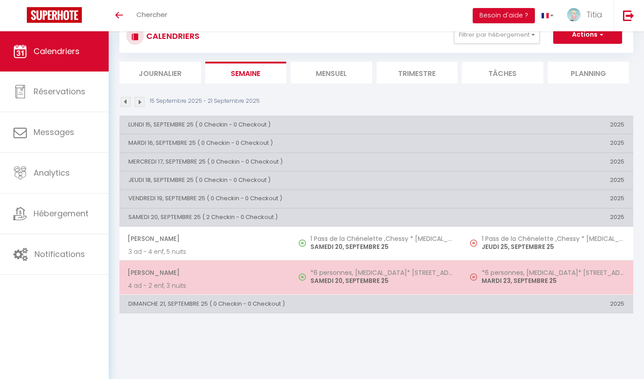
scroll to position [5, 0]
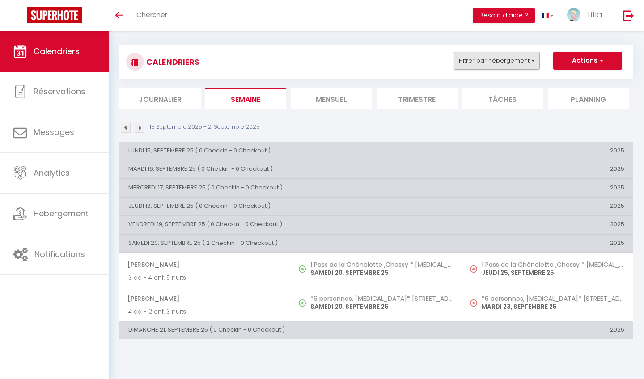
click at [514, 62] on button "Filtrer par hébergement" at bounding box center [497, 61] width 86 height 18
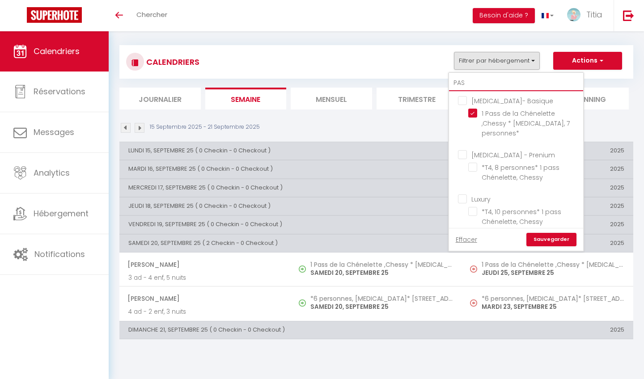
click at [501, 79] on input "PAS" at bounding box center [516, 83] width 134 height 16
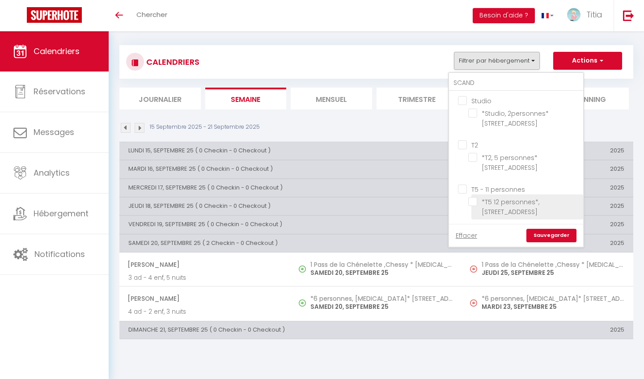
click at [473, 202] on input "*T5 12 personnes*, [STREET_ADDRESS]" at bounding box center [524, 201] width 112 height 9
click at [549, 234] on link "Sauvegarder" at bounding box center [551, 235] width 50 height 13
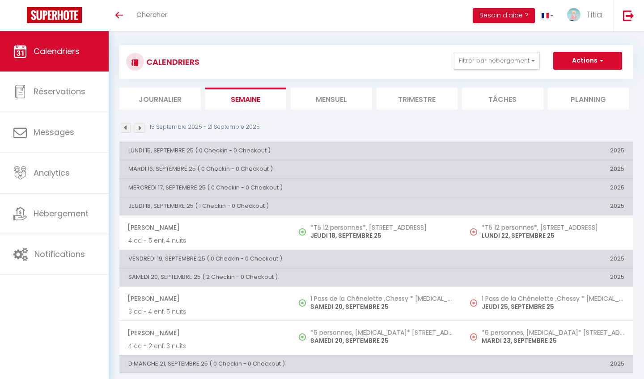
click at [125, 127] on img at bounding box center [126, 128] width 10 height 10
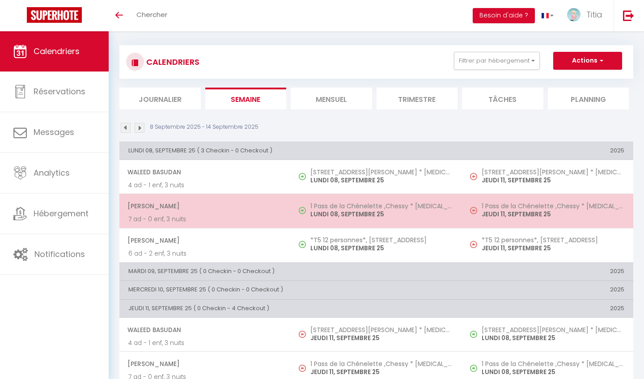
drag, startPoint x: 226, startPoint y: 232, endPoint x: 226, endPoint y: 218, distance: 14.3
click at [226, 218] on tbody "[PERSON_NAME] 4 ad - 1 enf, 3 nuits [STREET_ADDRESS][PERSON_NAME] * [MEDICAL_DA…" at bounding box center [376, 211] width 514 height 102
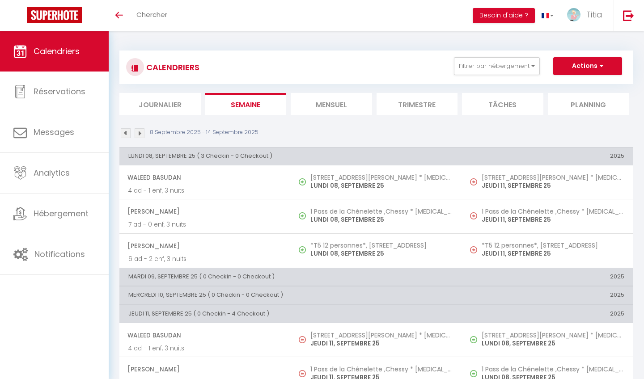
scroll to position [0, 0]
click at [138, 134] on img at bounding box center [140, 133] width 10 height 10
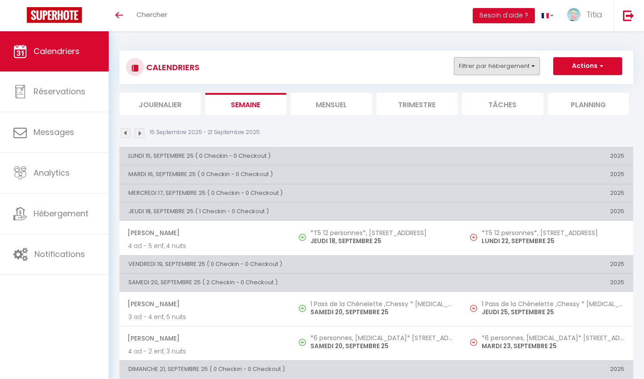
click at [481, 62] on button "Filtrer par hébergement" at bounding box center [497, 66] width 86 height 18
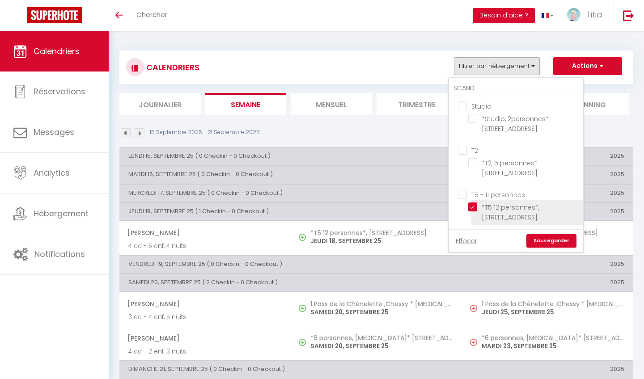
click at [474, 207] on input "*T5 12 personnes*, [STREET_ADDRESS]" at bounding box center [524, 207] width 112 height 9
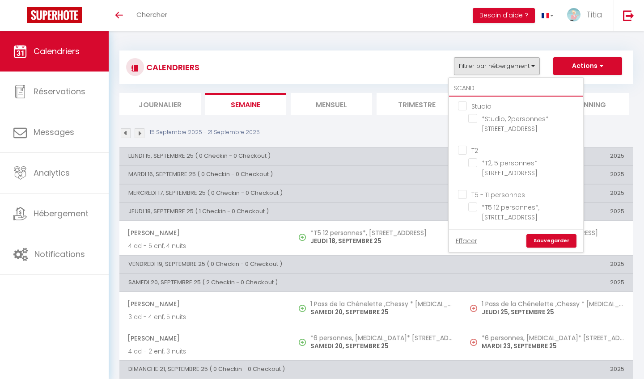
click at [482, 90] on input "SCAND" at bounding box center [516, 88] width 134 height 16
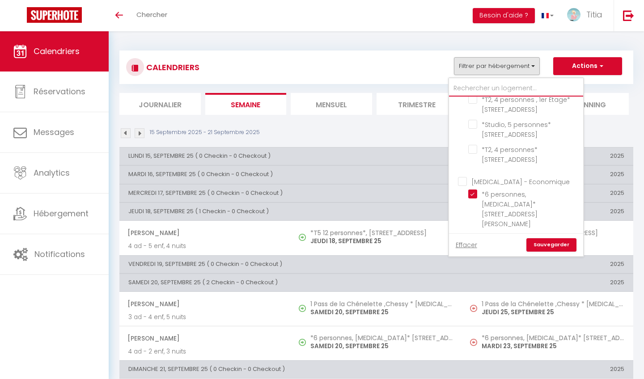
scroll to position [371, 0]
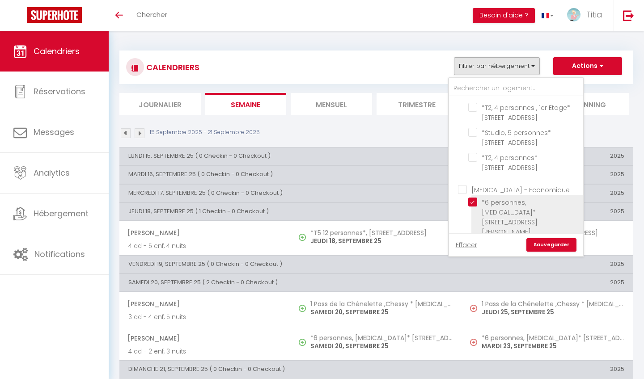
click at [473, 198] on input "*6 personnes, [MEDICAL_DATA]* [STREET_ADDRESS][PERSON_NAME]" at bounding box center [524, 202] width 112 height 9
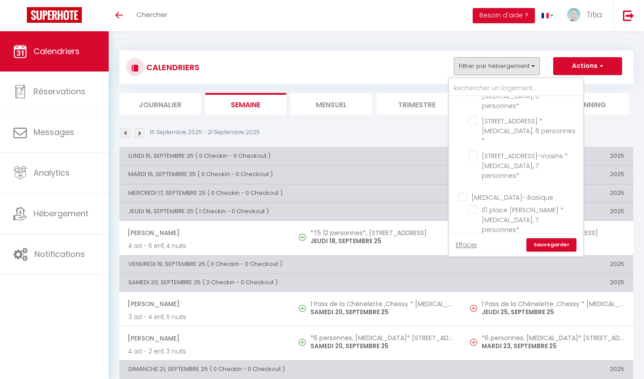
scroll to position [763, 0]
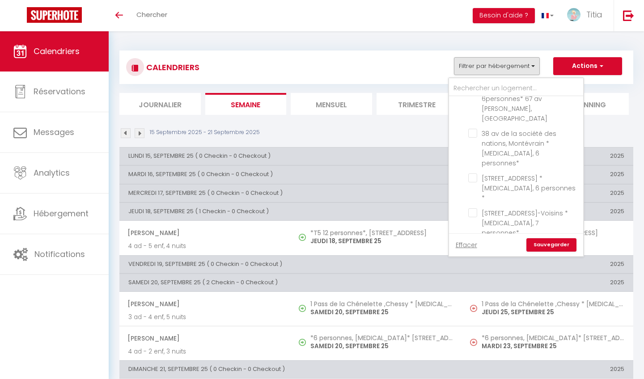
click at [472, 297] on input "1 Pass de la Chénelette ,Chessy * [MEDICAL_DATA], 7 personnes*" at bounding box center [524, 301] width 112 height 9
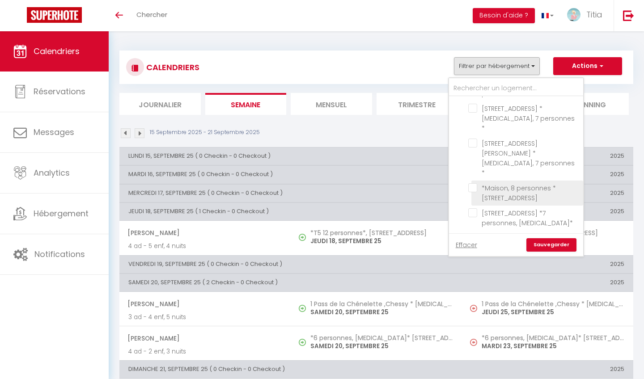
scroll to position [1638, 0]
click at [560, 245] on link "Sauvegarder" at bounding box center [551, 244] width 50 height 13
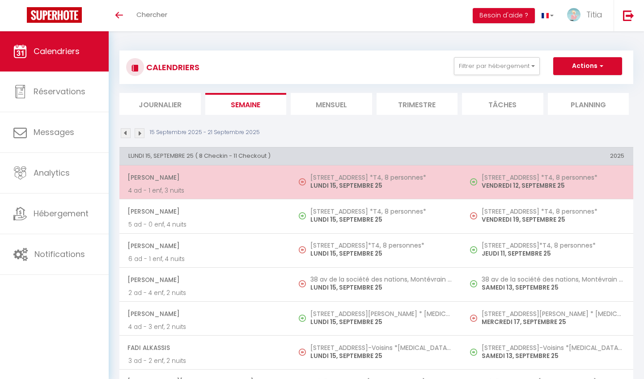
scroll to position [0, 0]
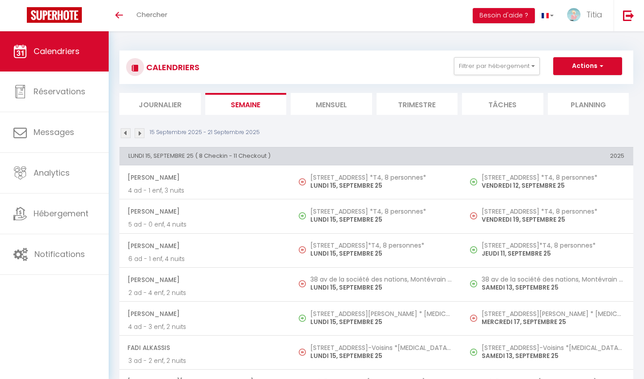
click at [126, 129] on img at bounding box center [126, 133] width 10 height 10
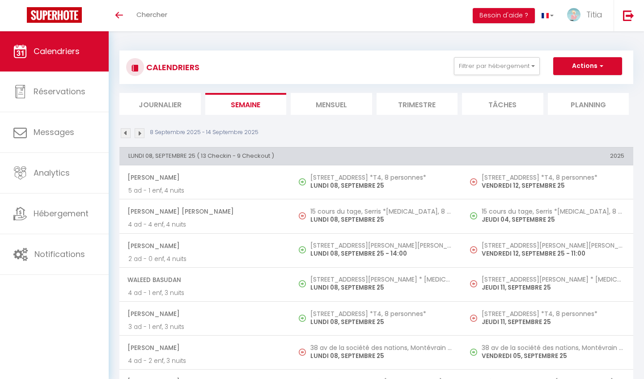
click at [139, 132] on img at bounding box center [140, 133] width 10 height 10
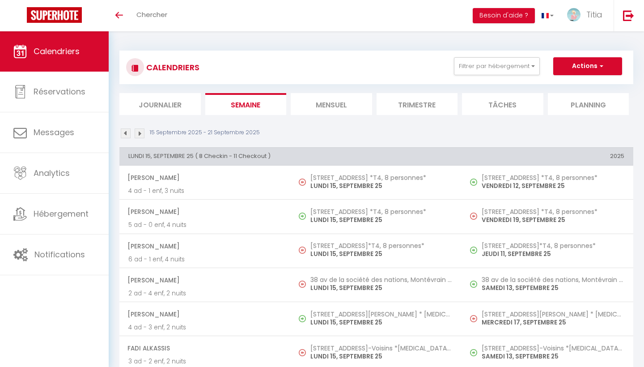
click at [350, 98] on li "Mensuel" at bounding box center [331, 104] width 81 height 22
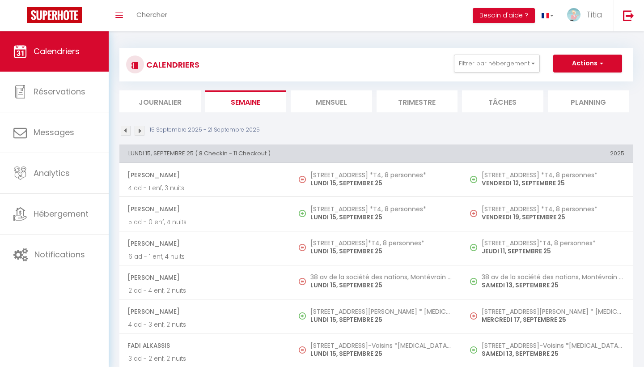
click at [354, 106] on li "Mensuel" at bounding box center [331, 101] width 81 height 22
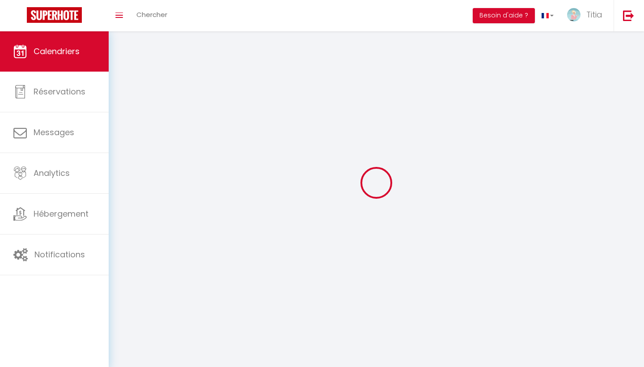
scroll to position [3, 0]
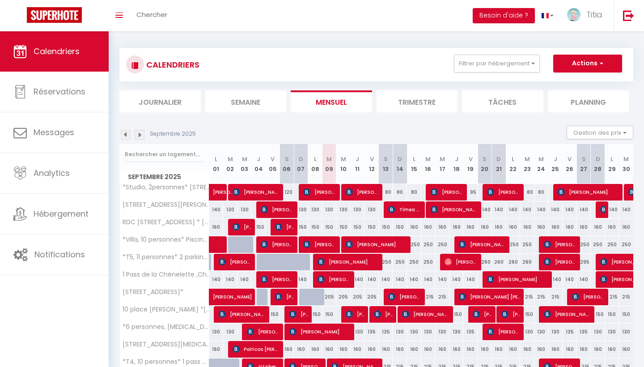
click at [341, 103] on li "Mensuel" at bounding box center [331, 101] width 81 height 22
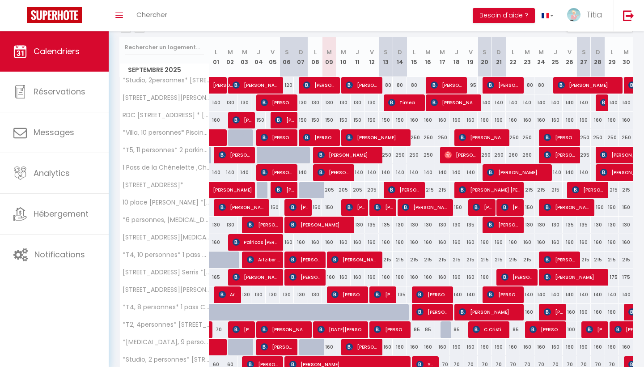
scroll to position [111, 0]
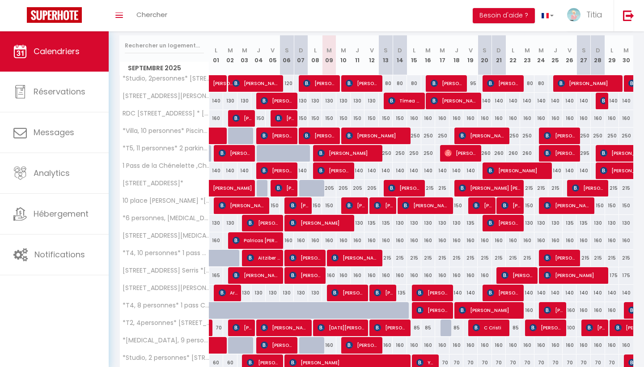
click at [331, 60] on th "M 09" at bounding box center [329, 55] width 14 height 40
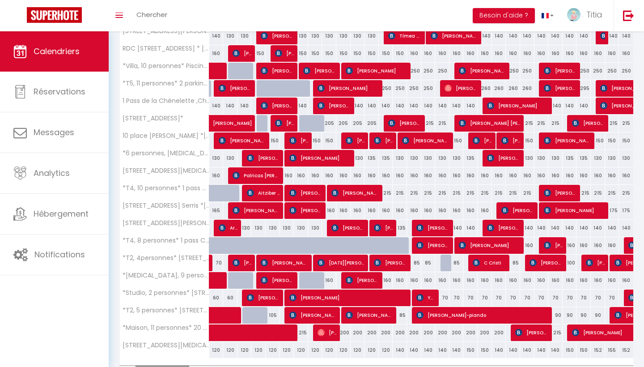
scroll to position [175, 0]
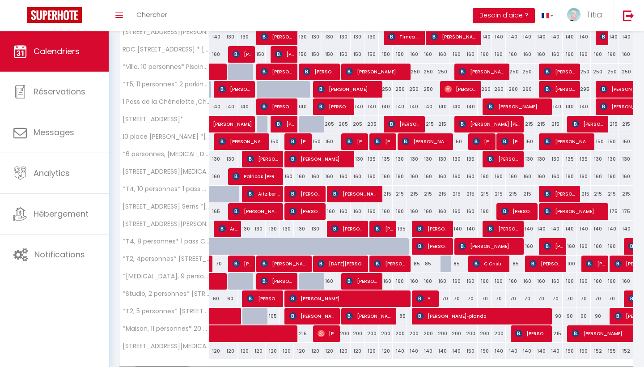
click at [357, 282] on span "[PERSON_NAME]" at bounding box center [363, 280] width 34 height 17
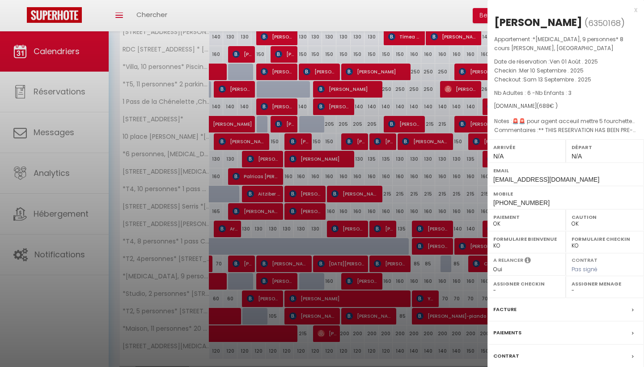
click at [357, 282] on div at bounding box center [322, 183] width 644 height 367
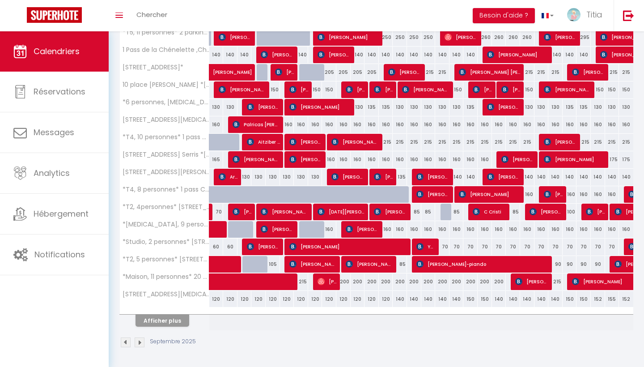
scroll to position [227, 0]
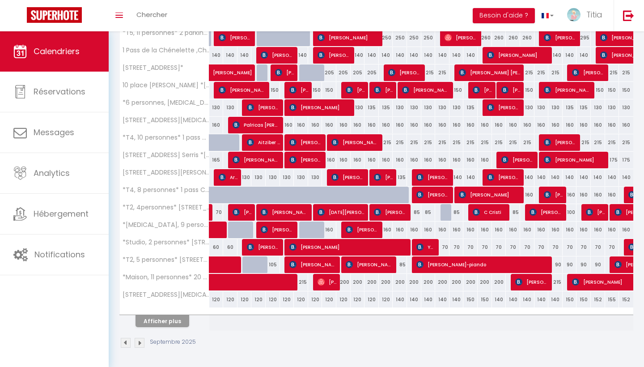
click at [180, 323] on button "Afficher plus" at bounding box center [162, 321] width 54 height 12
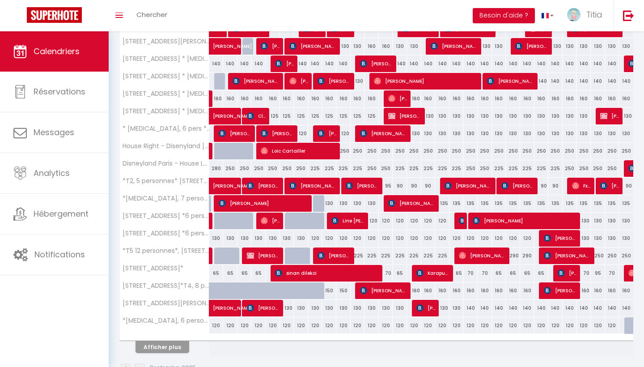
scroll to position [555, 0]
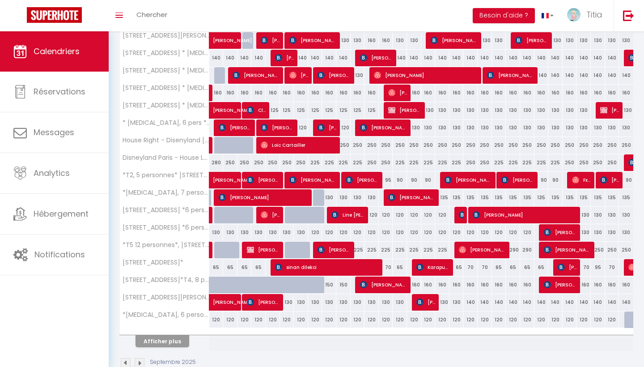
click at [176, 342] on button "Afficher plus" at bounding box center [162, 341] width 54 height 12
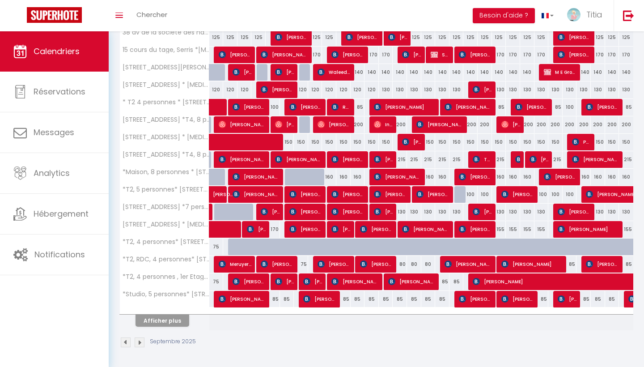
scroll to position [924, 0]
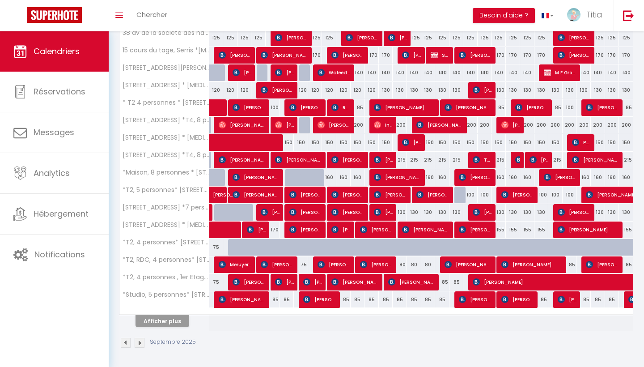
click at [167, 326] on button "Afficher plus" at bounding box center [162, 321] width 54 height 12
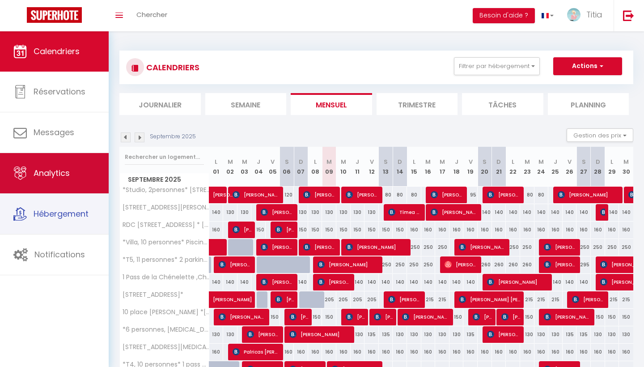
scroll to position [0, 0]
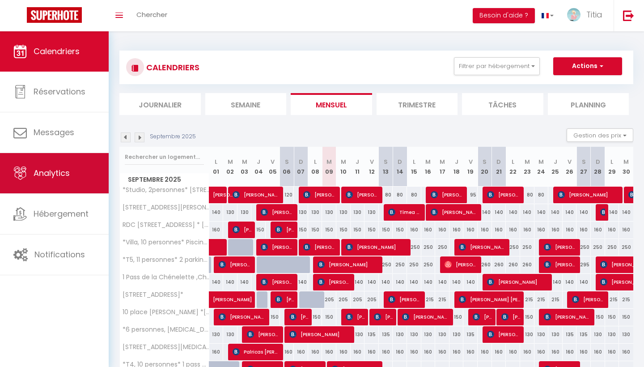
click at [37, 175] on span "Analytics" at bounding box center [52, 172] width 36 height 11
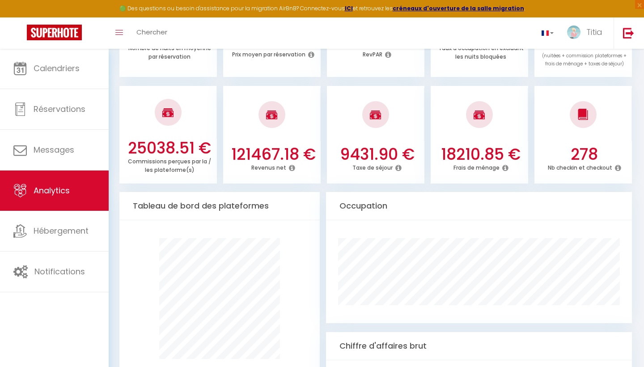
scroll to position [361, 0]
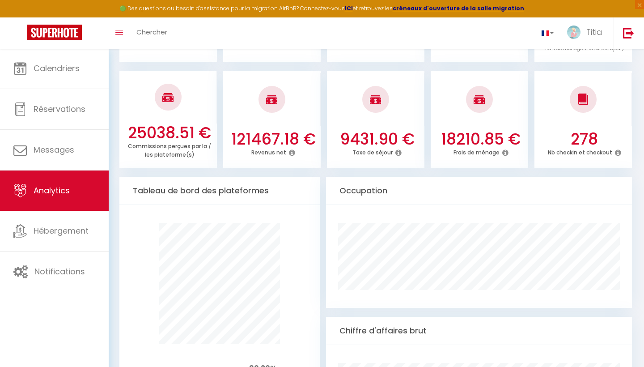
click at [37, 175] on link "Analytics" at bounding box center [54, 190] width 109 height 40
